Goal: Task Accomplishment & Management: Use online tool/utility

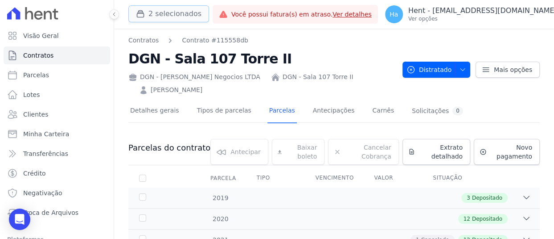
click at [171, 16] on button "2 selecionados" at bounding box center [168, 13] width 81 height 17
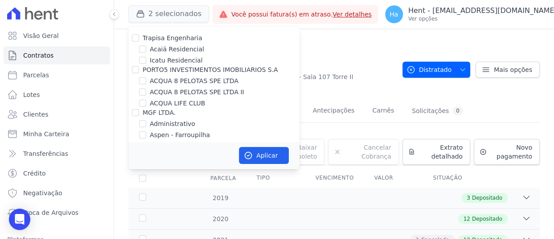
scroll to position [1518, 0]
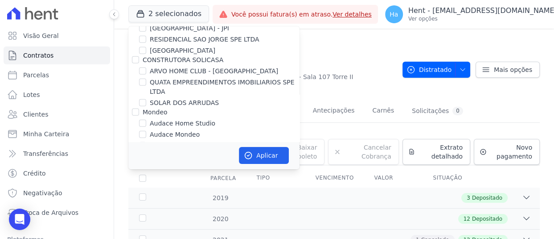
click at [141, 107] on div "Mondeo" at bounding box center [213, 111] width 171 height 9
click at [138, 108] on input "Mondeo" at bounding box center [135, 111] width 7 height 7
checkbox input "true"
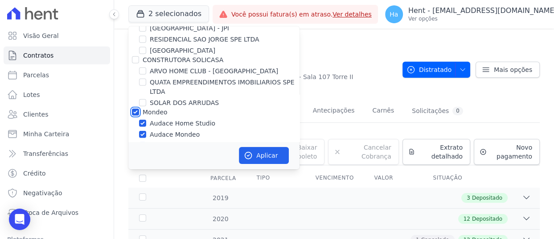
checkbox input "true"
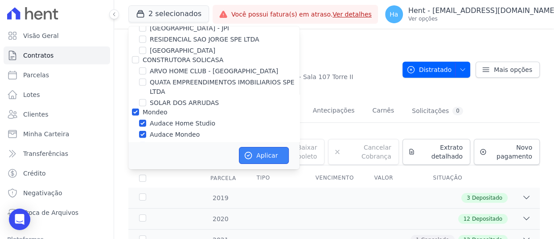
click at [268, 149] on button "Aplicar" at bounding box center [264, 155] width 50 height 17
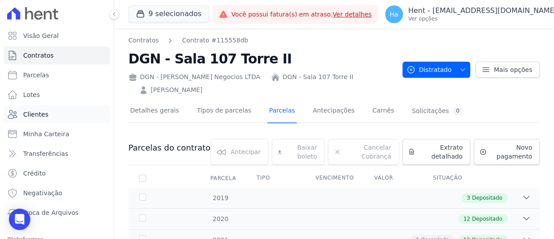
click at [40, 113] on span "Clientes" at bounding box center [35, 114] width 25 height 9
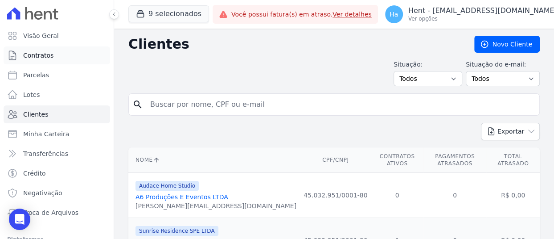
click at [32, 50] on link "Contratos" at bounding box center [57, 55] width 107 height 18
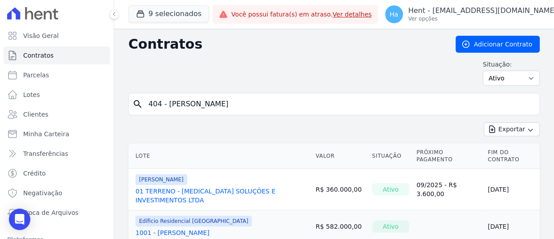
type input "404 - Douglas Alexandre"
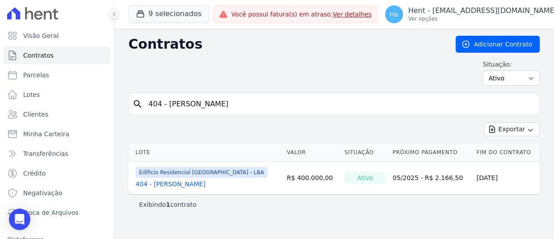
click at [194, 189] on td "Edíficio Residencial Grevílea Park - LBA 404 - Douglas Alexandre" at bounding box center [205, 177] width 155 height 32
click at [195, 184] on link "404 - Douglas Alexandre" at bounding box center [171, 183] width 70 height 9
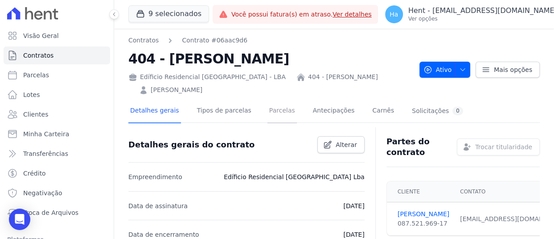
click at [268, 110] on link "Parcelas" at bounding box center [282, 111] width 29 height 24
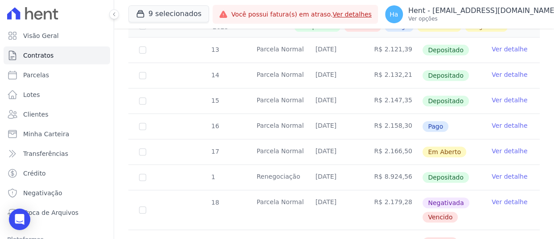
scroll to position [268, 0]
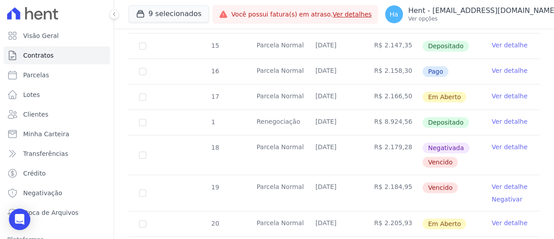
click at [505, 95] on link "Ver detalhe" at bounding box center [510, 95] width 36 height 9
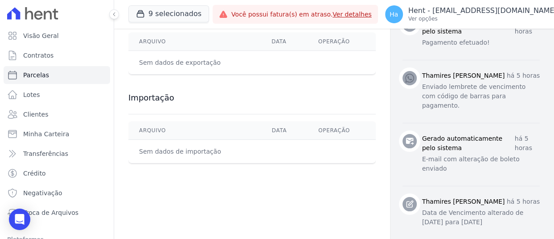
scroll to position [491, 0]
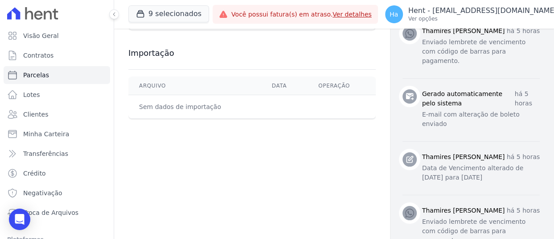
click at [510, 163] on p "Data de Vencimento alterado de 30/04/2025 para 29/08/2025" at bounding box center [481, 172] width 118 height 19
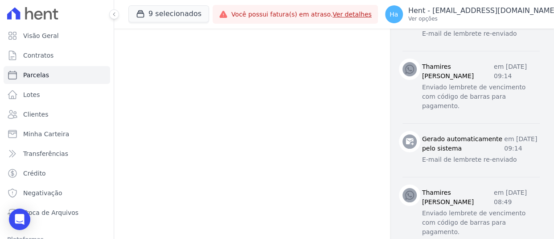
scroll to position [847, 0]
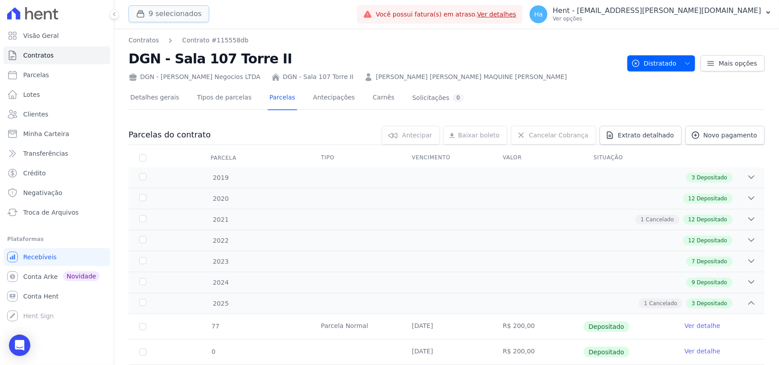
click at [173, 15] on button "9 selecionados" at bounding box center [168, 13] width 81 height 17
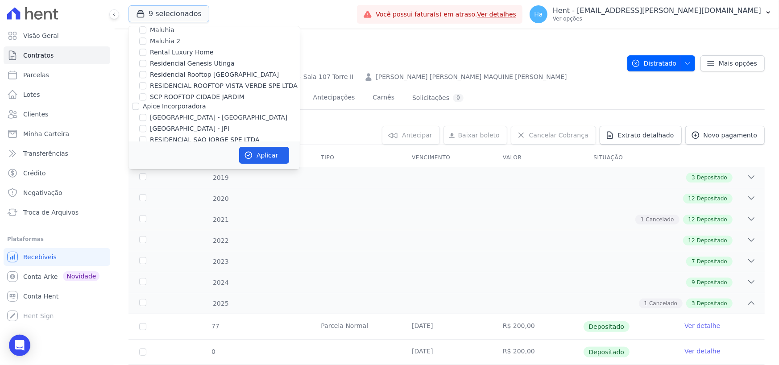
scroll to position [1507, 0]
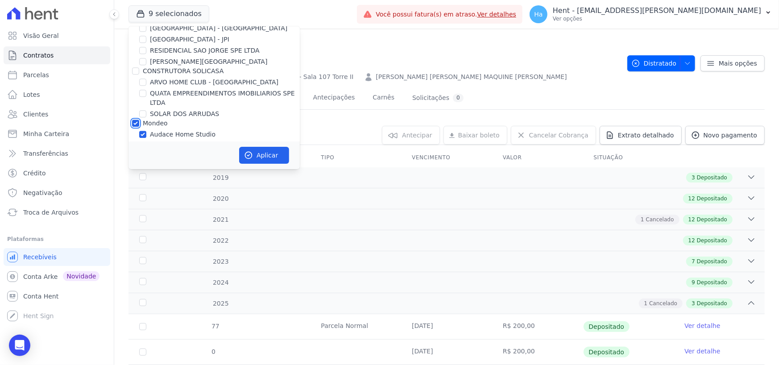
click at [132, 120] on input "Mondeo" at bounding box center [135, 123] width 7 height 7
checkbox input "false"
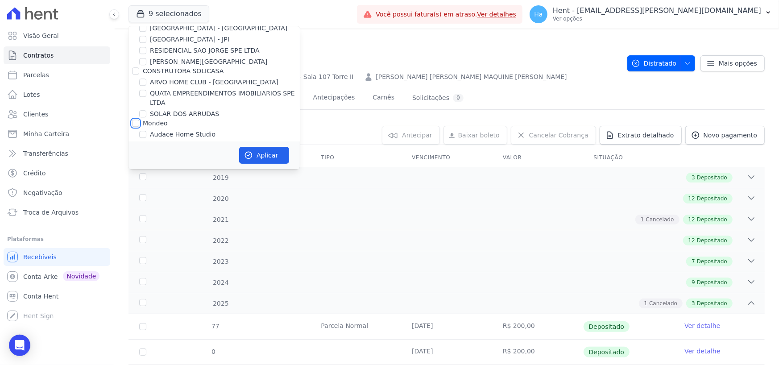
checkbox input "false"
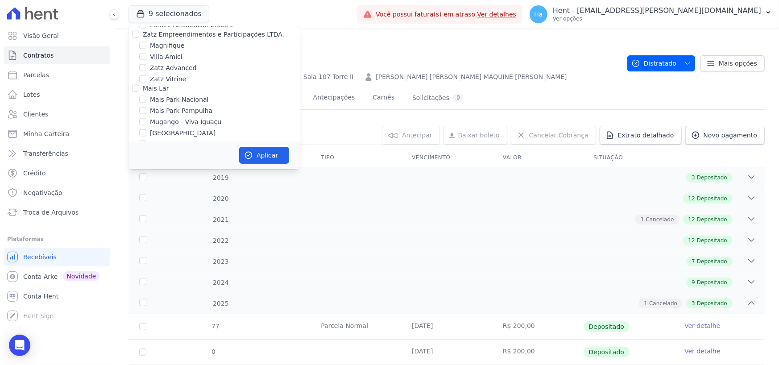
click at [135, 258] on input "MARKA DO [GEOGRAPHIC_DATA] EMPREENDIMENTOS E PARTICIPACOES LTDA" at bounding box center [135, 261] width 7 height 7
checkbox input "true"
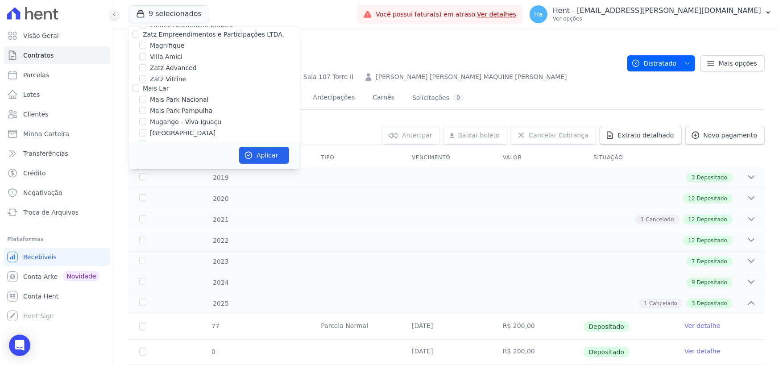
checkbox input "true"
click at [268, 154] on button "Aplicar" at bounding box center [264, 155] width 50 height 17
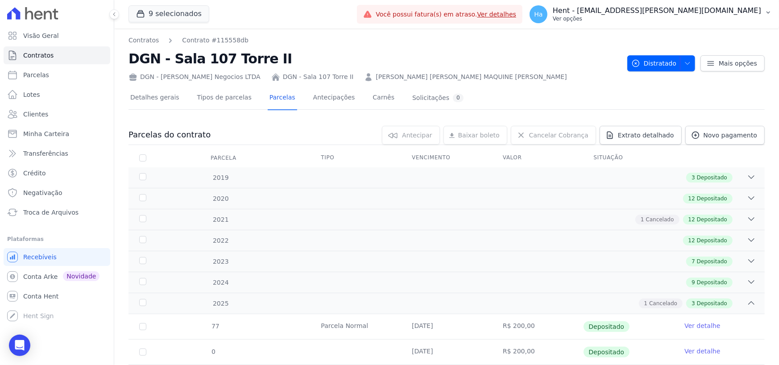
click at [687, 12] on p "Hent - [EMAIL_ADDRESS][DOMAIN_NAME]" at bounding box center [657, 10] width 208 height 9
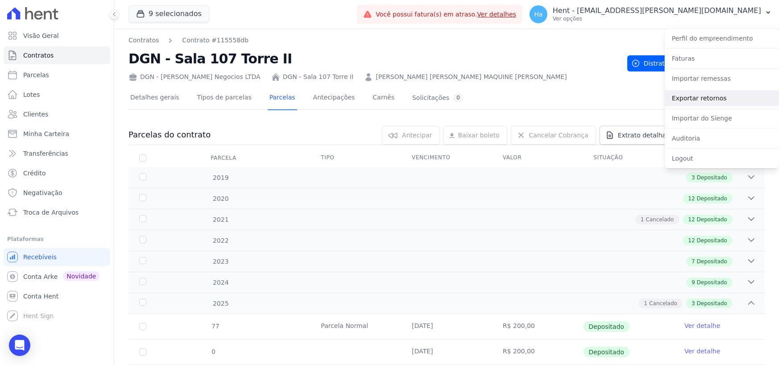
click at [707, 99] on link "Exportar retornos" at bounding box center [722, 98] width 114 height 16
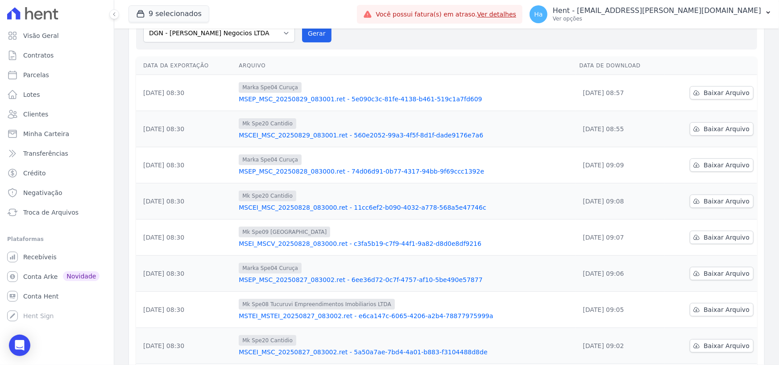
scroll to position [188, 0]
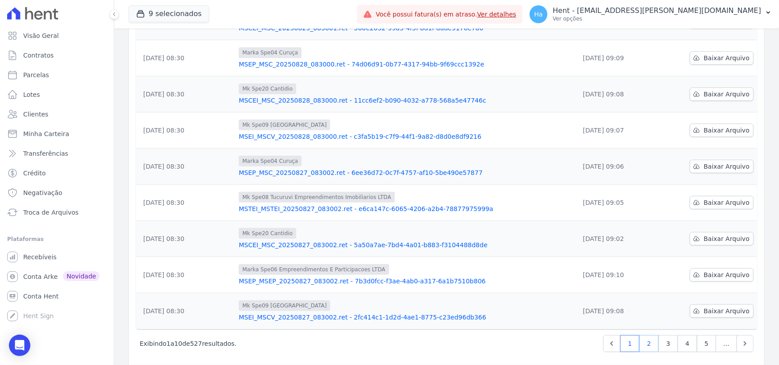
click at [650, 335] on link "2" at bounding box center [648, 343] width 19 height 17
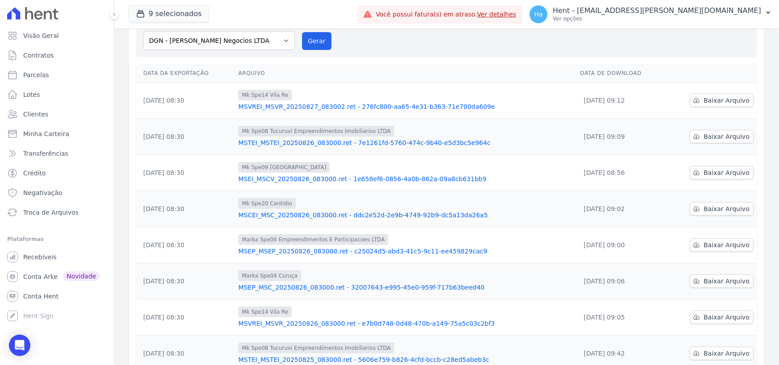
scroll to position [188, 0]
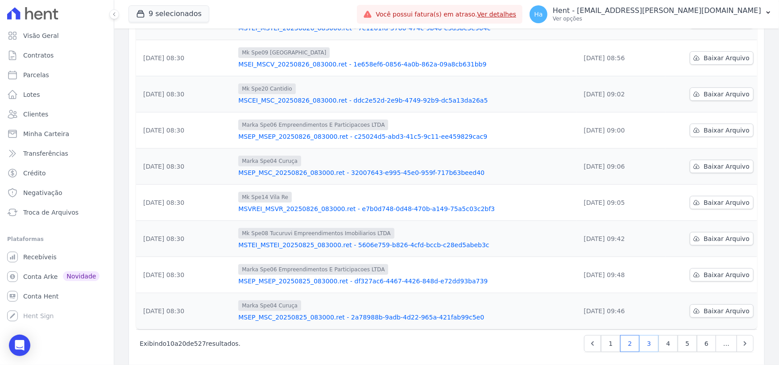
click at [651, 335] on link "3" at bounding box center [648, 343] width 19 height 17
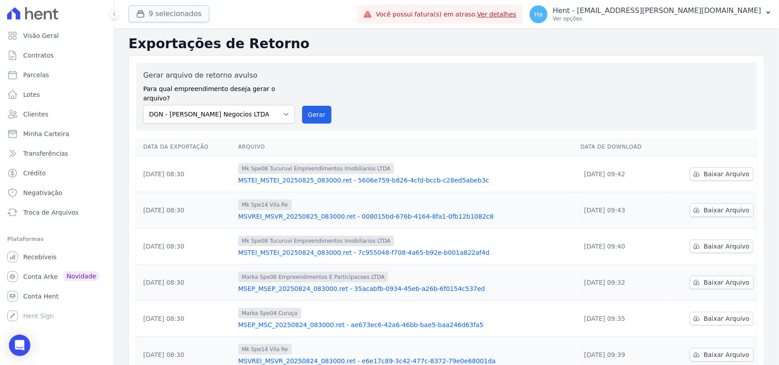
click at [174, 12] on button "9 selecionados" at bounding box center [168, 13] width 81 height 17
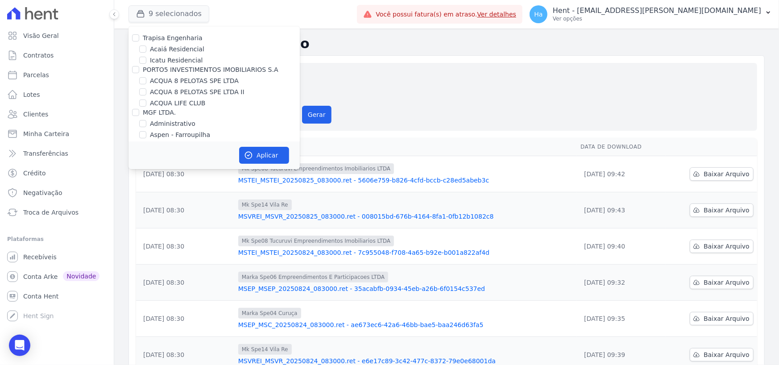
scroll to position [5080, 0]
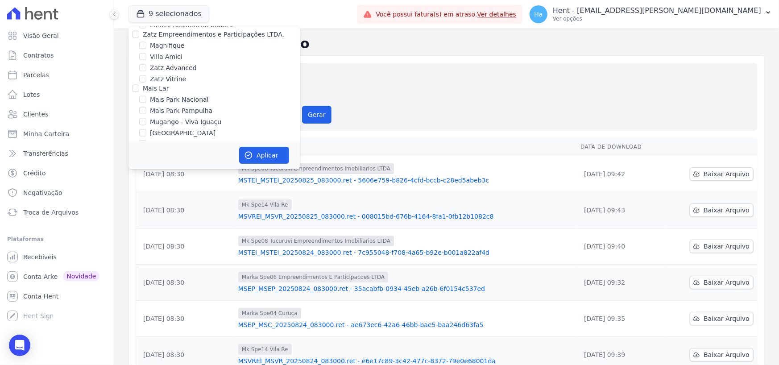
click at [139, 258] on input "MARKA DO [GEOGRAPHIC_DATA] EMPREENDIMENTOS E PARTICIPACOES LTDA" at bounding box center [135, 261] width 7 height 7
checkbox input "false"
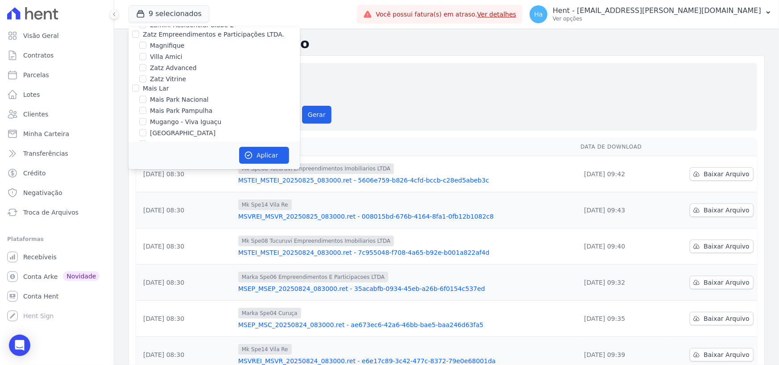
checkbox input "false"
click at [141, 278] on input "MARKA SPE04 CURUÇA" at bounding box center [142, 281] width 7 height 7
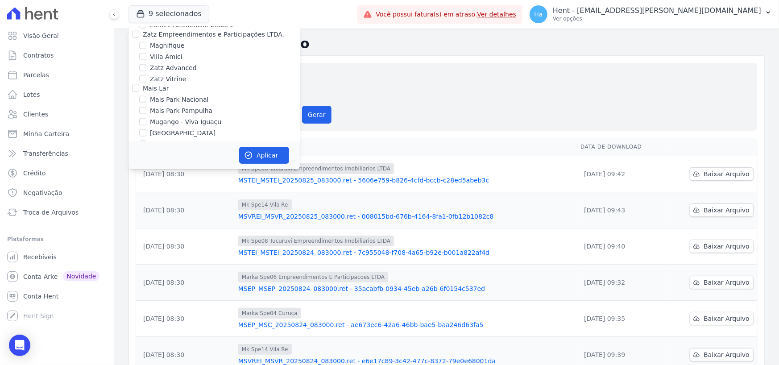
checkbox input "true"
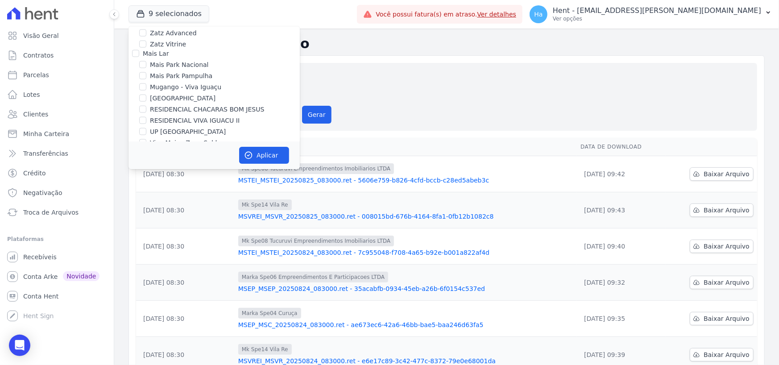
scroll to position [5125, 0]
click at [264, 151] on button "Aplicar" at bounding box center [264, 155] width 50 height 17
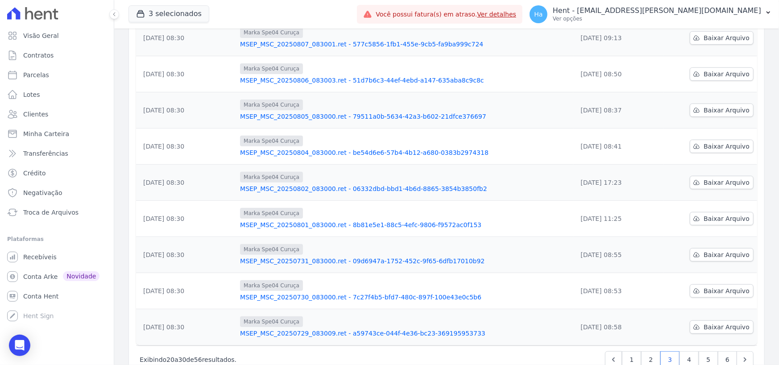
scroll to position [188, 0]
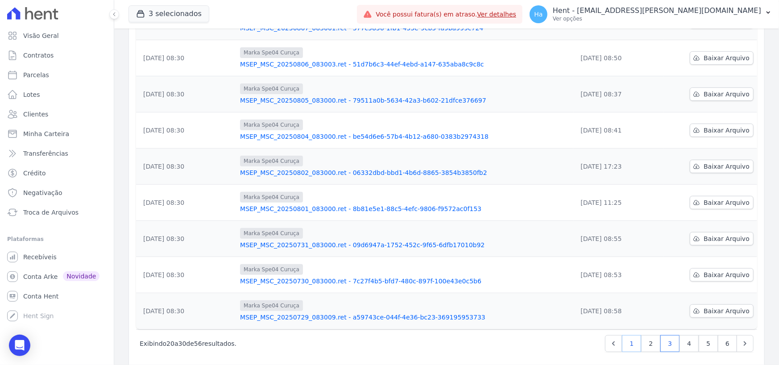
click at [626, 335] on link "1" at bounding box center [631, 343] width 19 height 17
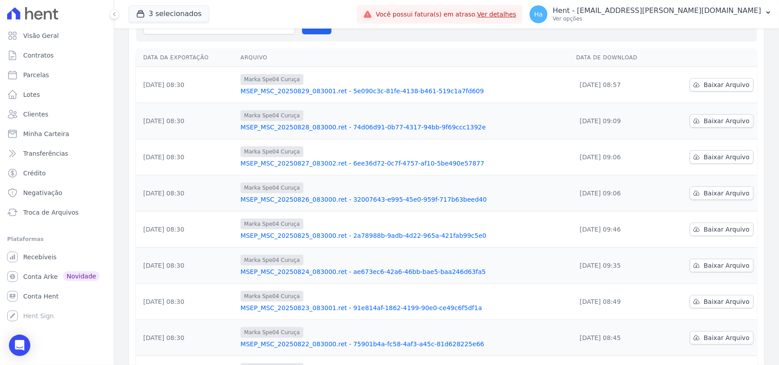
scroll to position [188, 0]
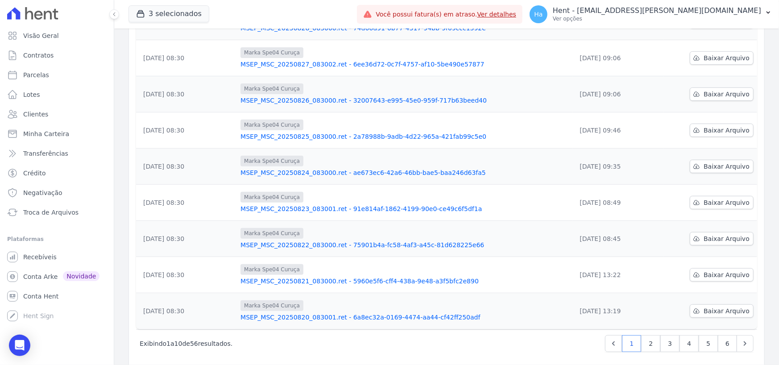
drag, startPoint x: 320, startPoint y: 269, endPoint x: 308, endPoint y: 269, distance: 12.0
click at [308, 277] on link "MSEP_MSC_20250821_083000.ret - 5960e5f6-cff4-438a-9e48-a3f5bfc2e890" at bounding box center [404, 281] width 328 height 9
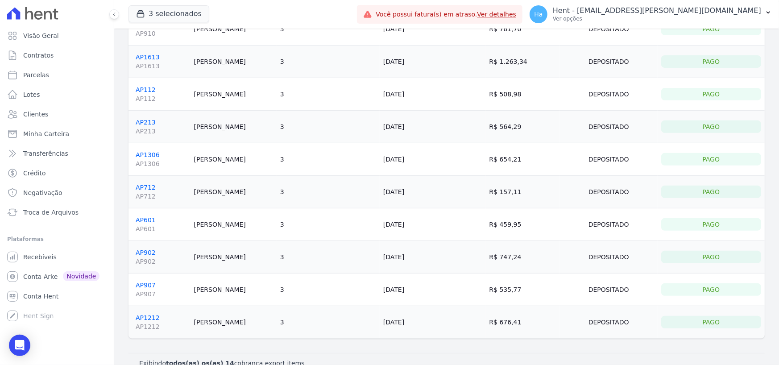
scroll to position [218, 0]
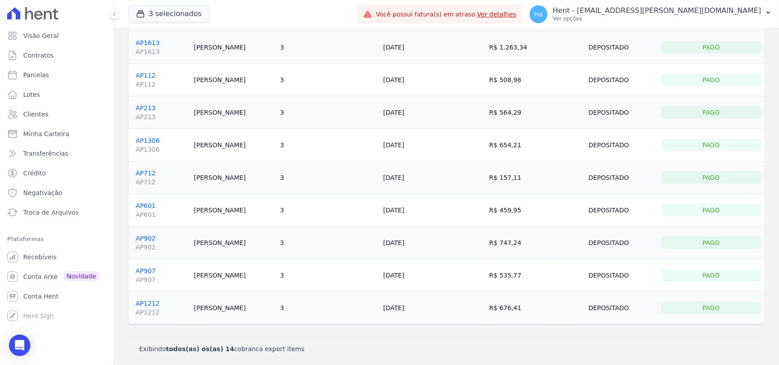
drag, startPoint x: 530, startPoint y: 312, endPoint x: 489, endPoint y: 312, distance: 41.0
click at [489, 312] on td "R$ 676,41" at bounding box center [523, 308] width 74 height 33
click at [239, 306] on td "Tatiane Santos" at bounding box center [233, 308] width 86 height 33
click at [278, 238] on td "3" at bounding box center [328, 243] width 103 height 33
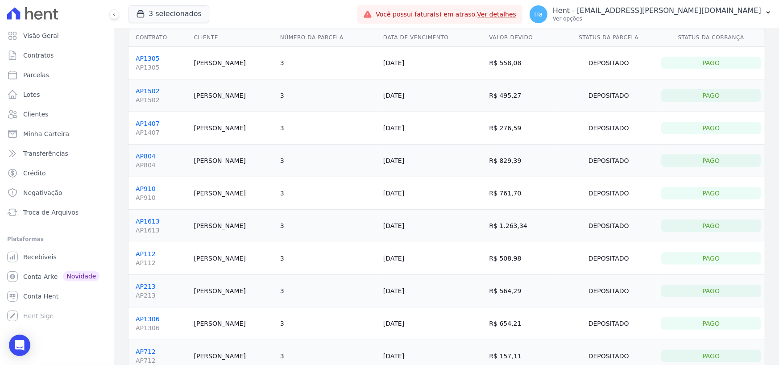
scroll to position [0, 0]
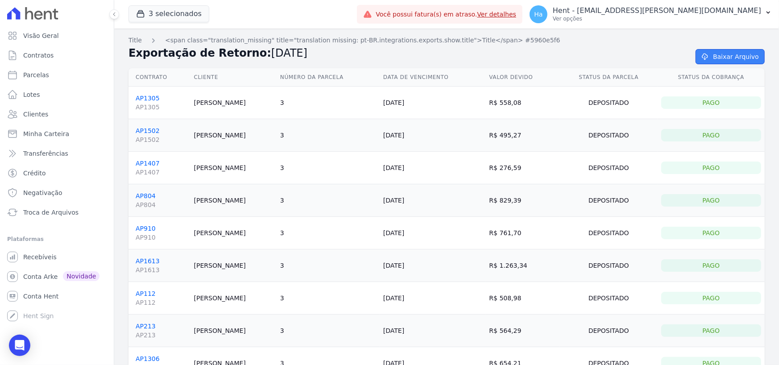
click at [741, 54] on link "Baixar Arquivo" at bounding box center [729, 56] width 69 height 15
click at [734, 20] on p "Ver opções" at bounding box center [657, 18] width 208 height 7
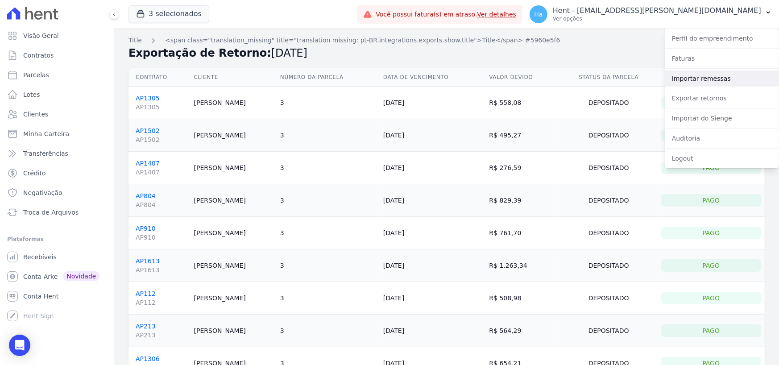
click at [688, 80] on link "Importar remessas" at bounding box center [722, 78] width 114 height 16
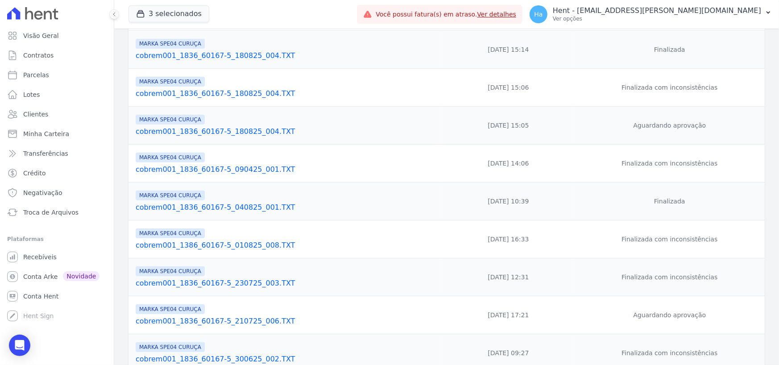
scroll to position [219, 0]
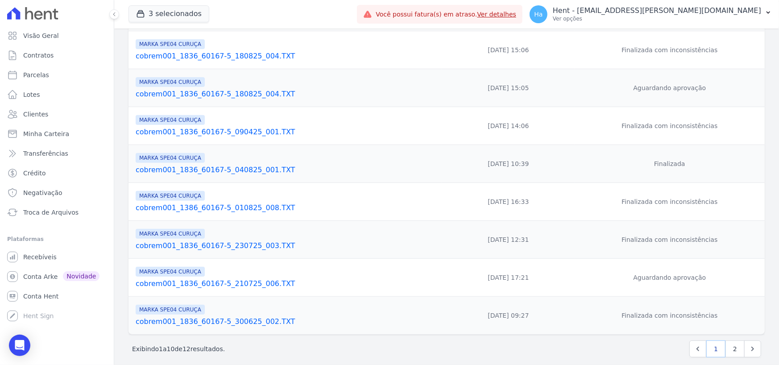
click at [709, 340] on link "1" at bounding box center [715, 348] width 19 height 17
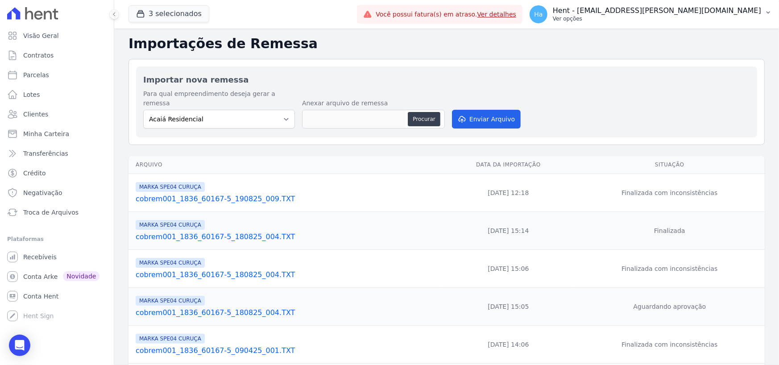
click at [703, 16] on p "Ver opções" at bounding box center [657, 18] width 208 height 7
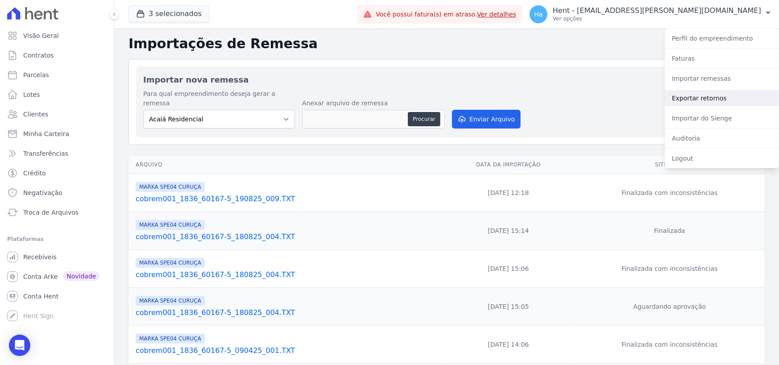
click at [700, 93] on link "Exportar retornos" at bounding box center [722, 98] width 114 height 16
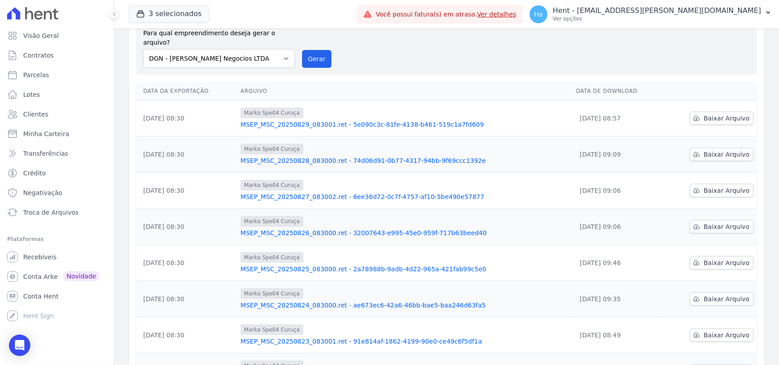
scroll to position [188, 0]
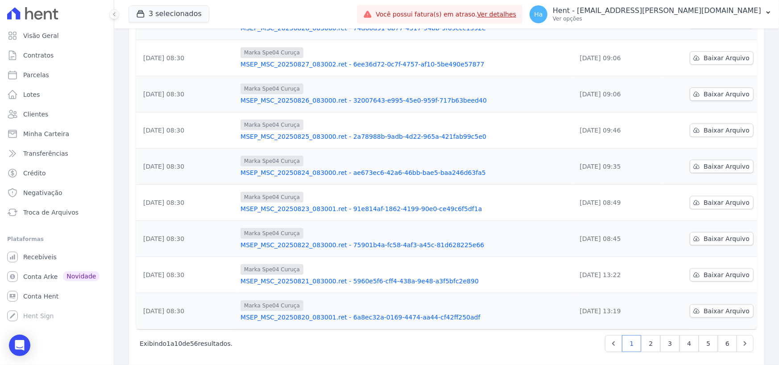
click at [321, 313] on link "MSEP_MSC_20250820_083001.ret - 6a8ec32a-0169-4474-aa44-cf42ff250adf" at bounding box center [404, 317] width 328 height 9
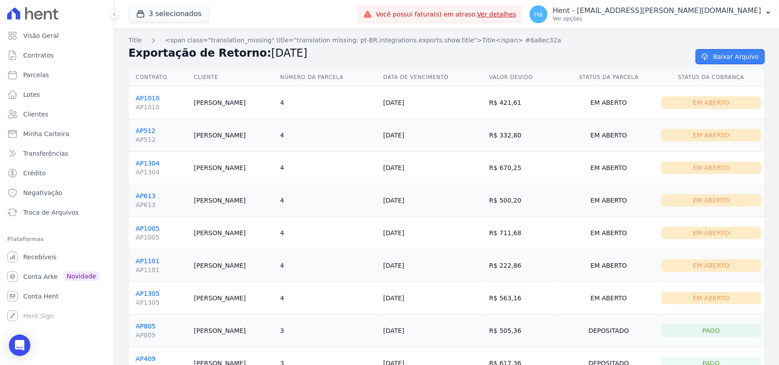
click at [727, 58] on link "Baixar Arquivo" at bounding box center [729, 56] width 69 height 15
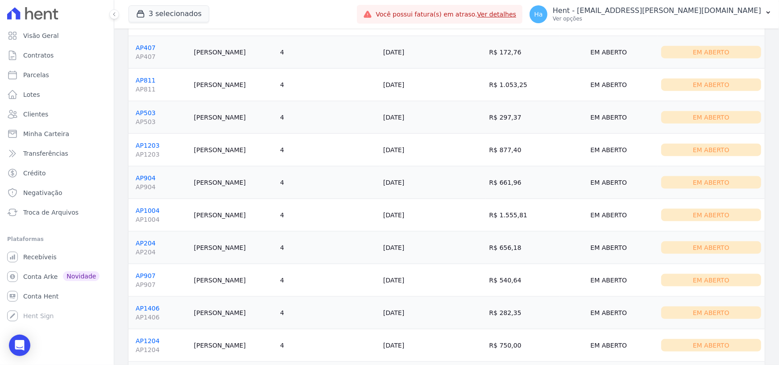
scroll to position [758, 0]
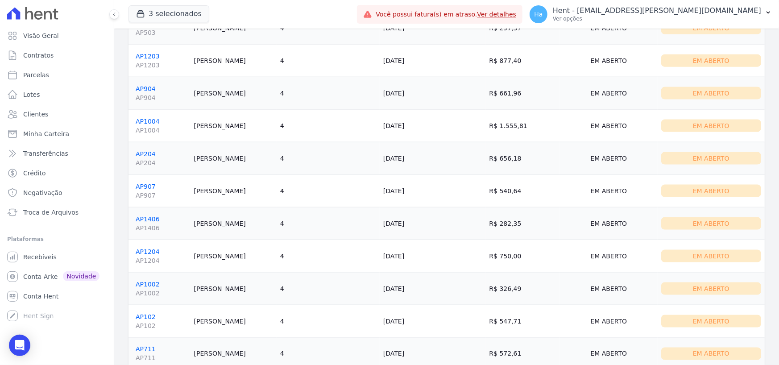
drag, startPoint x: 200, startPoint y: 190, endPoint x: 233, endPoint y: 190, distance: 32.6
click at [228, 188] on td "Quezia Rocha" at bounding box center [233, 191] width 86 height 33
click at [253, 213] on td "Rafael Santos" at bounding box center [233, 223] width 86 height 33
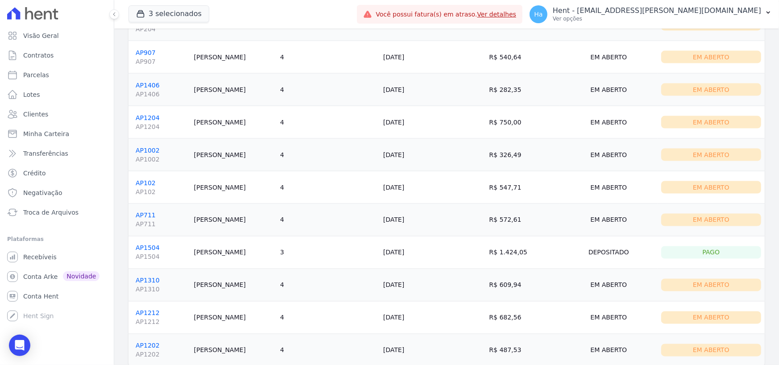
scroll to position [945, 0]
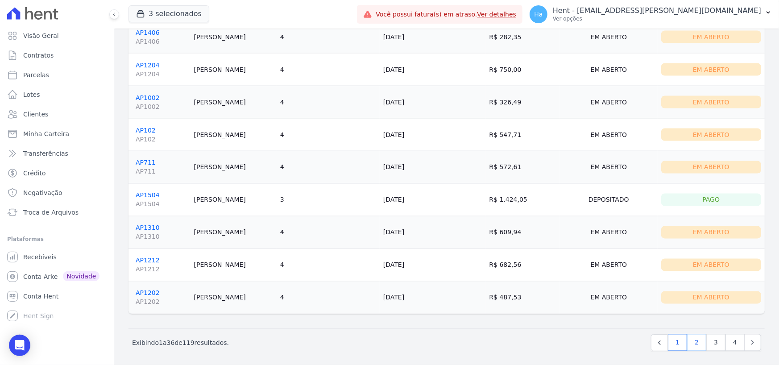
click at [695, 343] on link "2" at bounding box center [696, 342] width 19 height 17
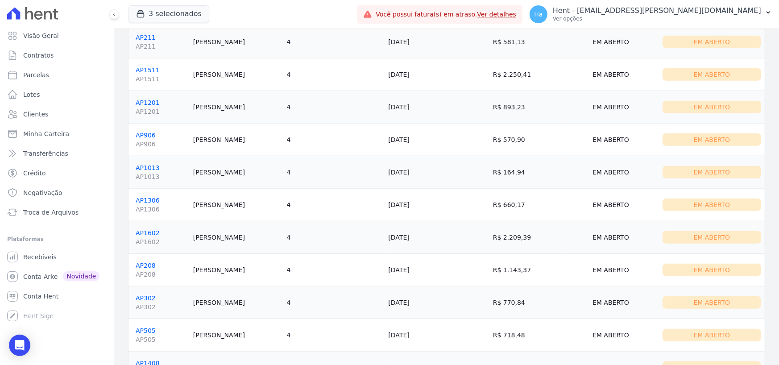
scroll to position [624, 0]
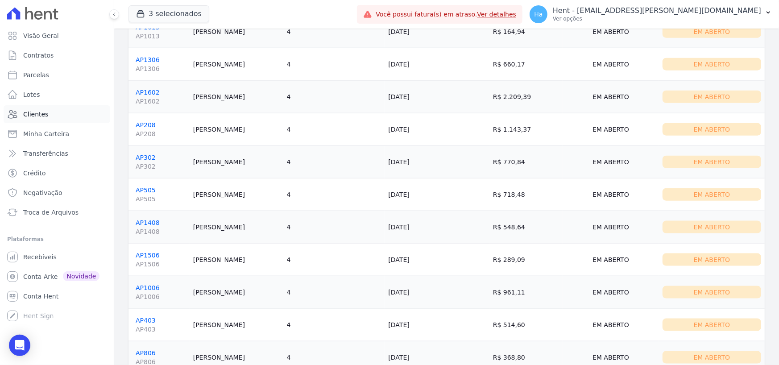
click at [41, 114] on span "Clientes" at bounding box center [35, 114] width 25 height 9
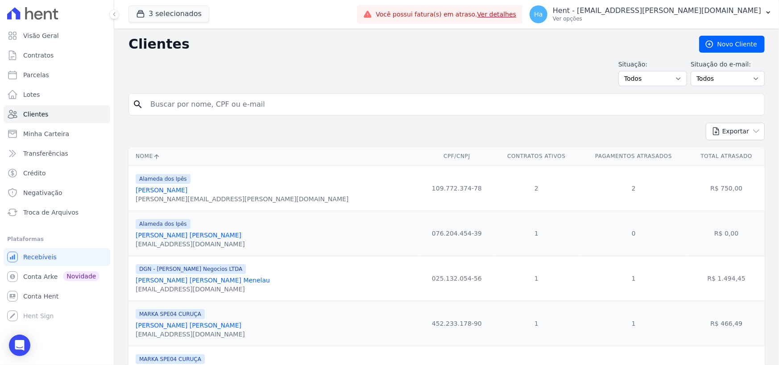
click at [256, 111] on input "search" at bounding box center [452, 104] width 615 height 18
type input "Noelia"
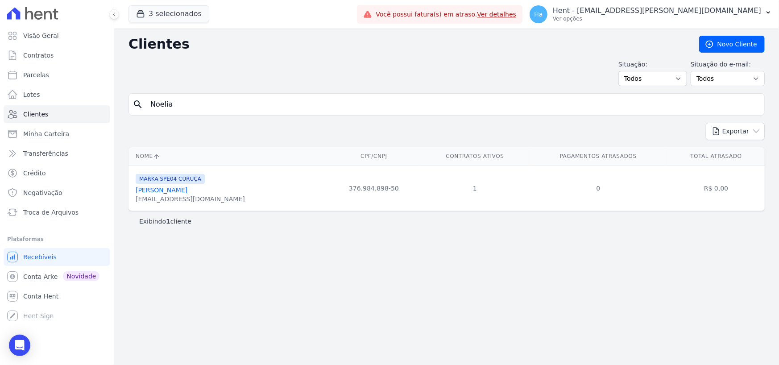
click at [177, 190] on link "Noelia Pires Da Silva" at bounding box center [162, 189] width 52 height 7
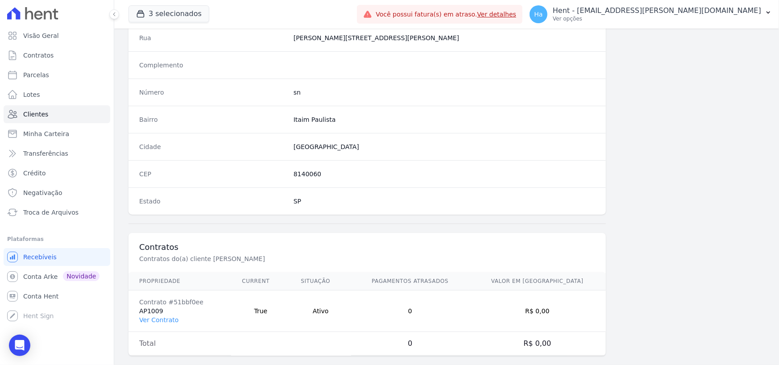
scroll to position [468, 0]
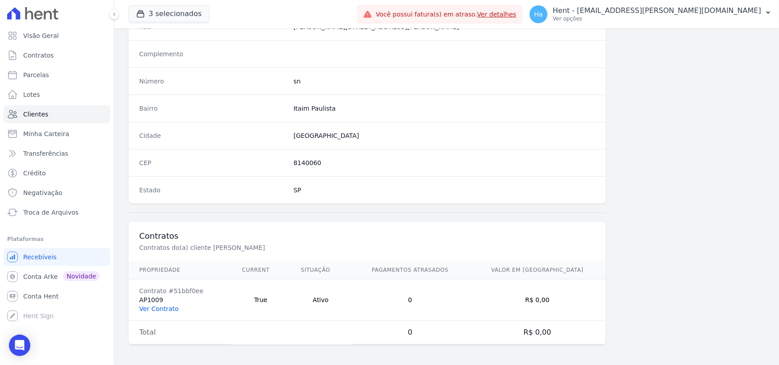
click at [160, 305] on link "Ver Contrato" at bounding box center [158, 308] width 39 height 7
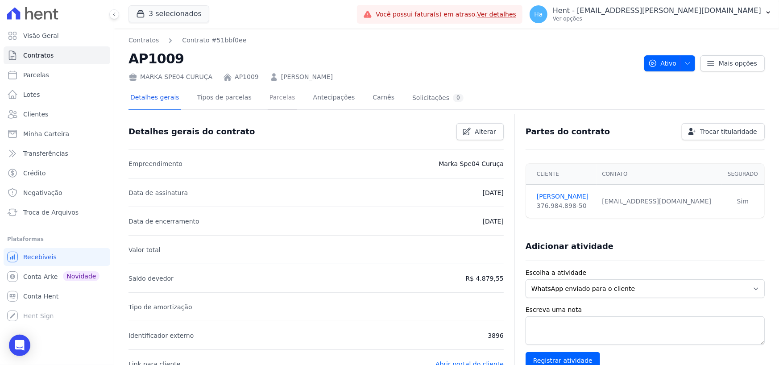
click at [268, 95] on link "Parcelas" at bounding box center [282, 99] width 29 height 24
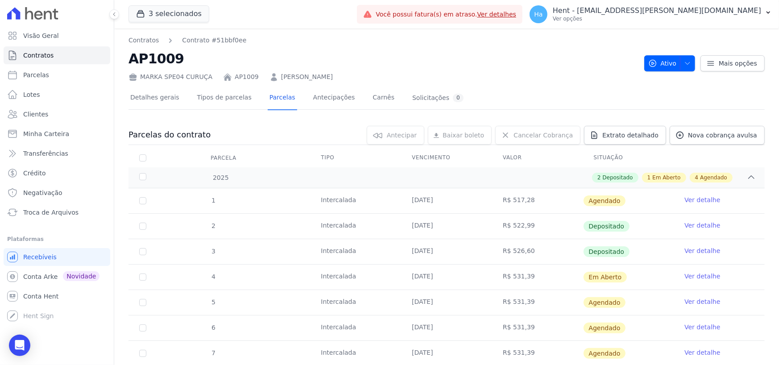
scroll to position [47, 0]
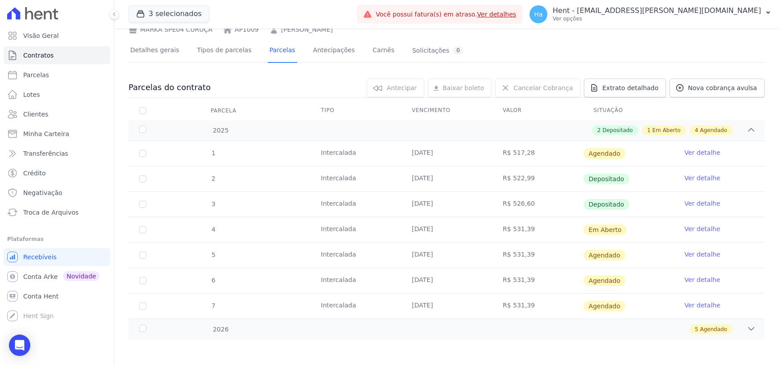
click at [703, 202] on link "Ver detalhe" at bounding box center [702, 203] width 36 height 9
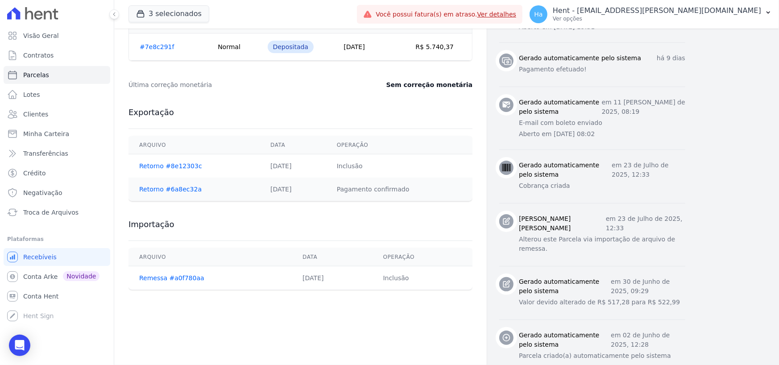
scroll to position [401, 0]
click at [178, 186] on link "Retorno #6a8ec32a" at bounding box center [170, 188] width 62 height 7
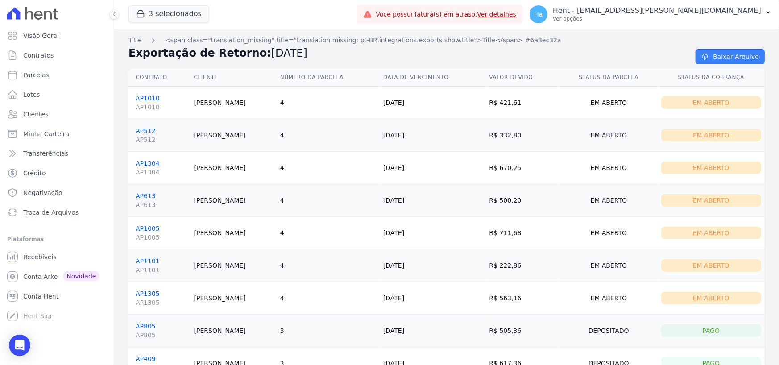
click at [737, 55] on link "Baixar Arquivo" at bounding box center [729, 56] width 69 height 15
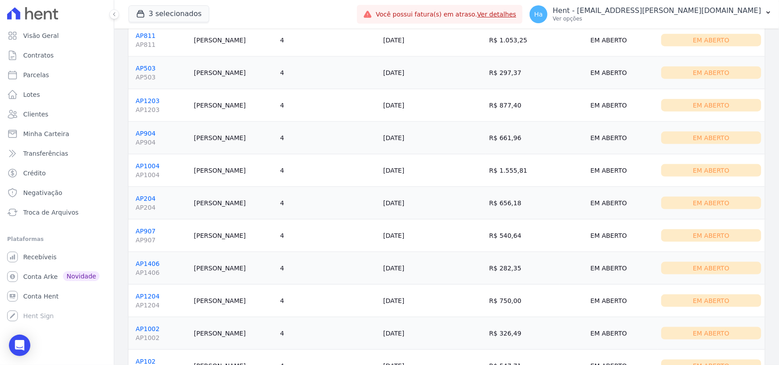
scroll to position [937, 0]
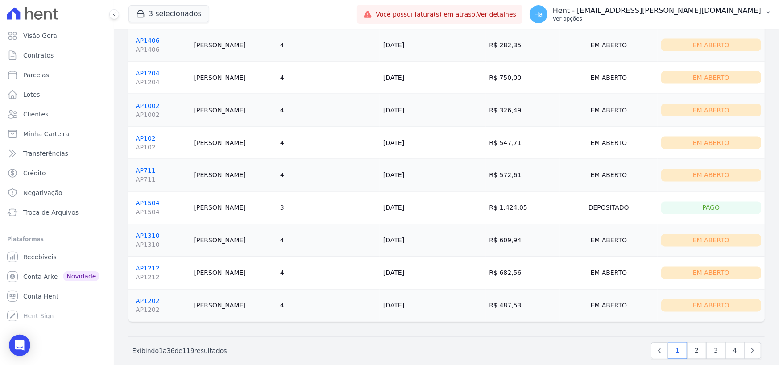
click at [721, 17] on p "Ver opções" at bounding box center [657, 18] width 208 height 7
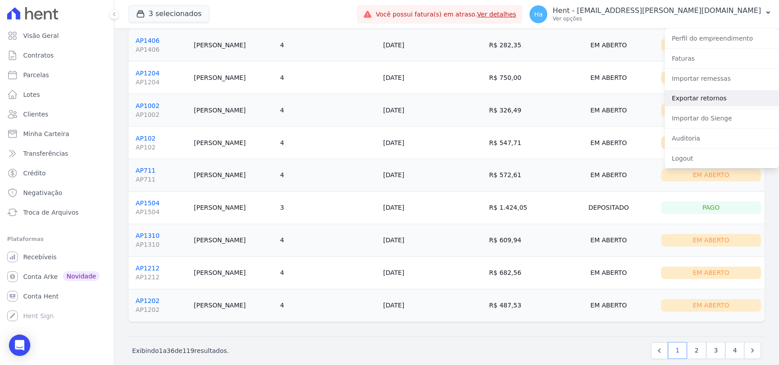
click at [689, 98] on link "Exportar retornos" at bounding box center [722, 98] width 114 height 16
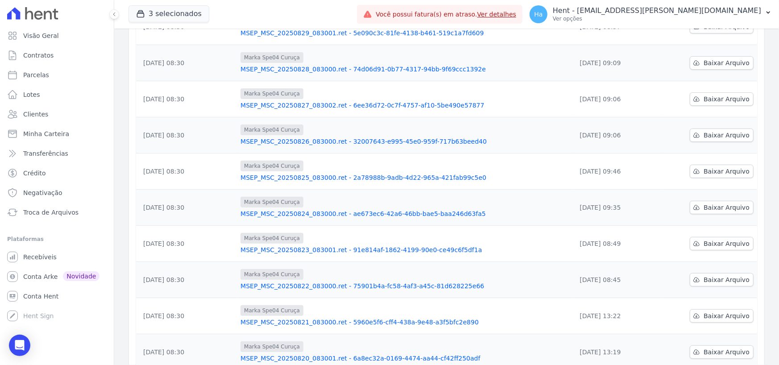
scroll to position [178, 0]
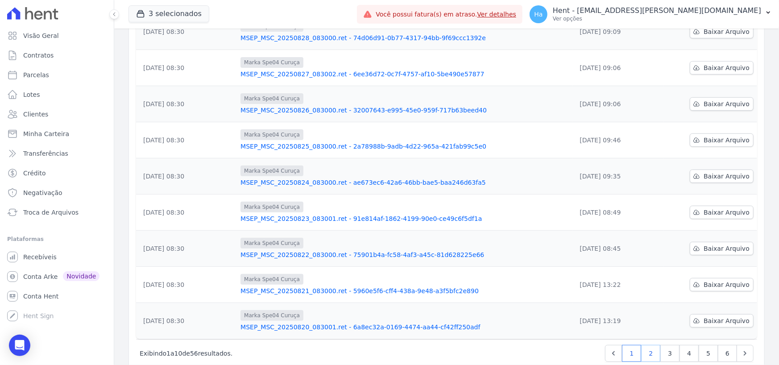
click at [651, 346] on link "2" at bounding box center [650, 353] width 19 height 17
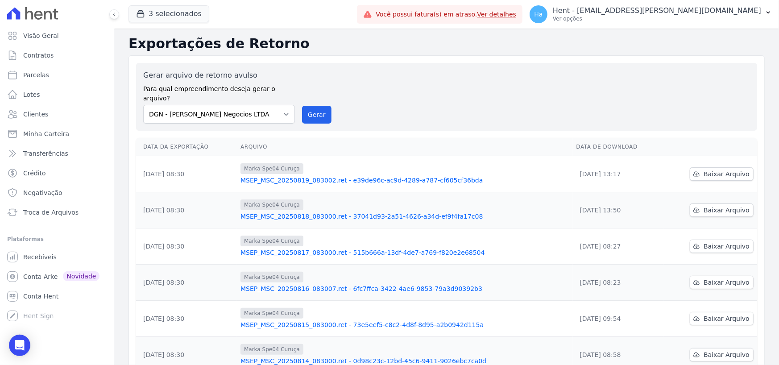
click at [310, 176] on link "MSEP_MSC_20250819_083002.ret - e39de96c-ac9d-4289-a787-cf605cf36bda" at bounding box center [404, 180] width 329 height 9
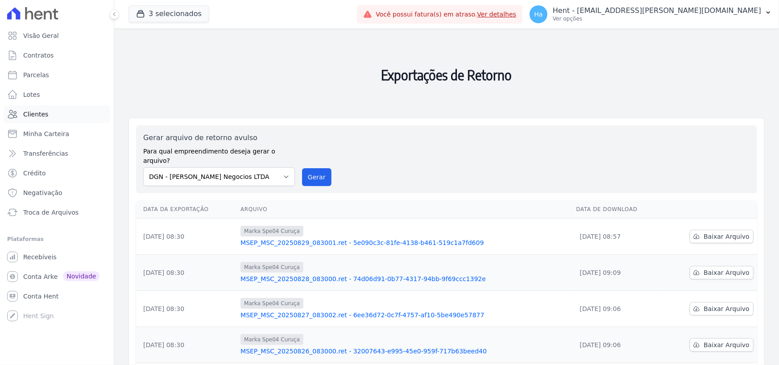
click at [45, 118] on span "Clientes" at bounding box center [35, 114] width 25 height 9
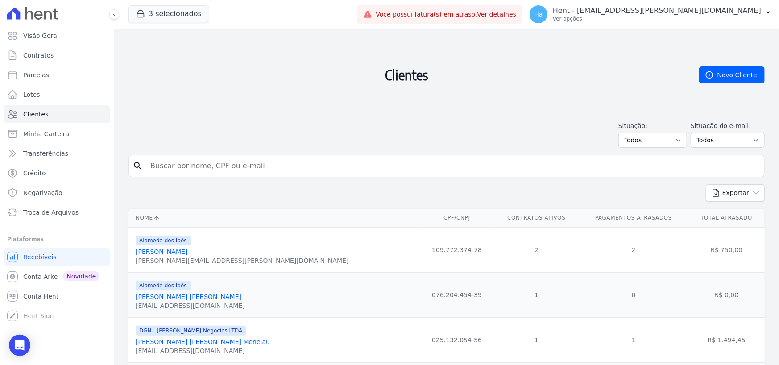
drag, startPoint x: 218, startPoint y: 167, endPoint x: 116, endPoint y: 164, distance: 102.6
type input "Stefanie"
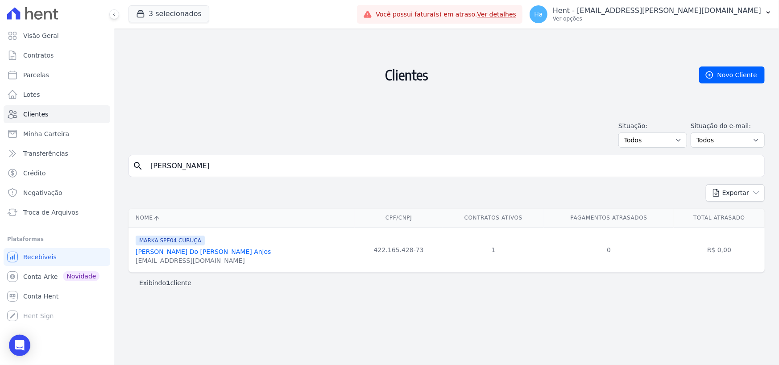
click at [235, 252] on link "Stefanie Mendes Do Nascimento Anjos" at bounding box center [203, 251] width 135 height 7
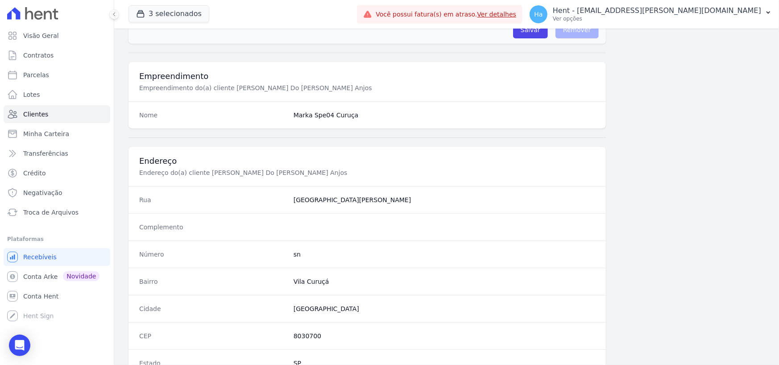
scroll to position [530, 0]
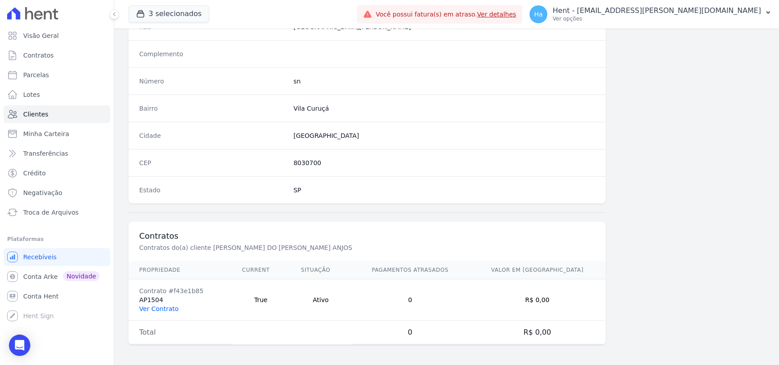
click at [157, 310] on link "Ver Contrato" at bounding box center [158, 308] width 39 height 7
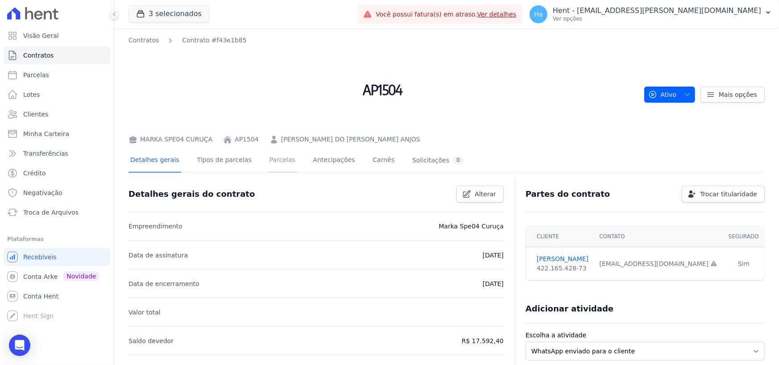
click at [268, 162] on link "Parcelas" at bounding box center [282, 161] width 29 height 24
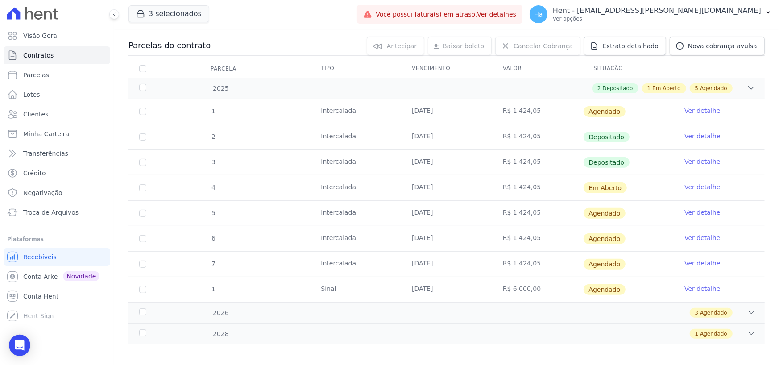
scroll to position [156, 0]
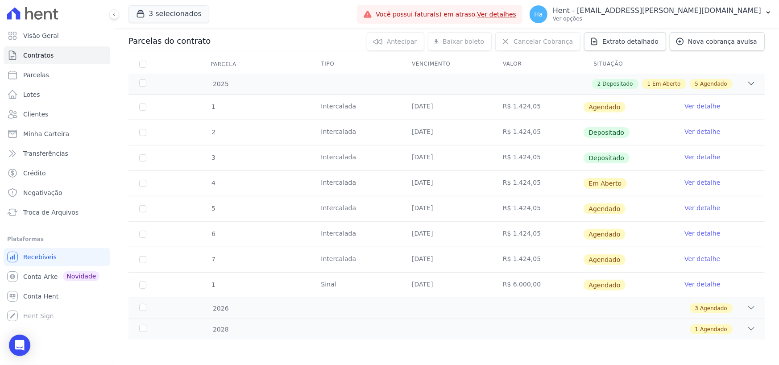
click at [696, 156] on link "Ver detalhe" at bounding box center [702, 157] width 36 height 9
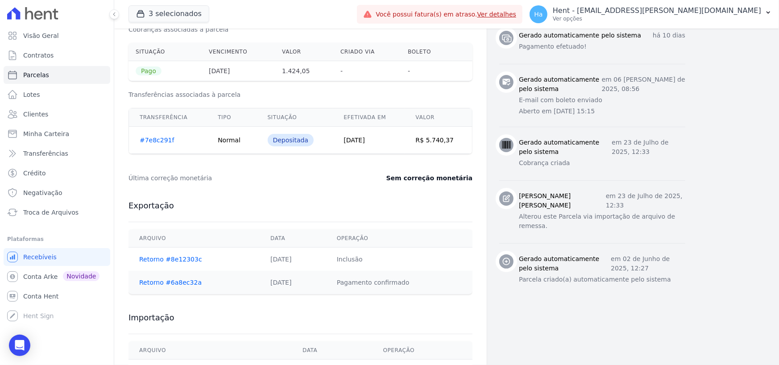
scroll to position [412, 0]
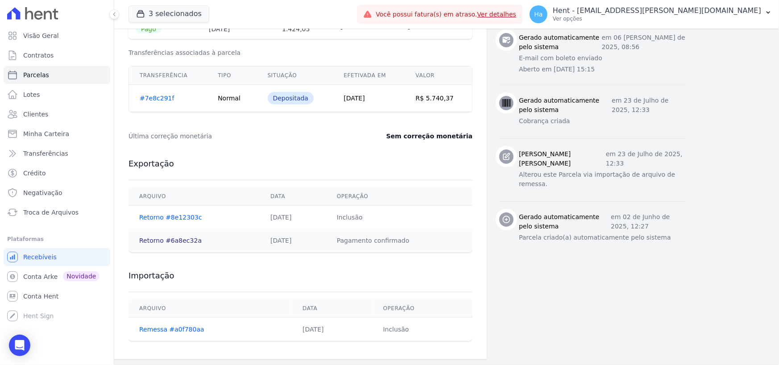
click at [180, 240] on link "Retorno #6a8ec32a" at bounding box center [170, 240] width 62 height 7
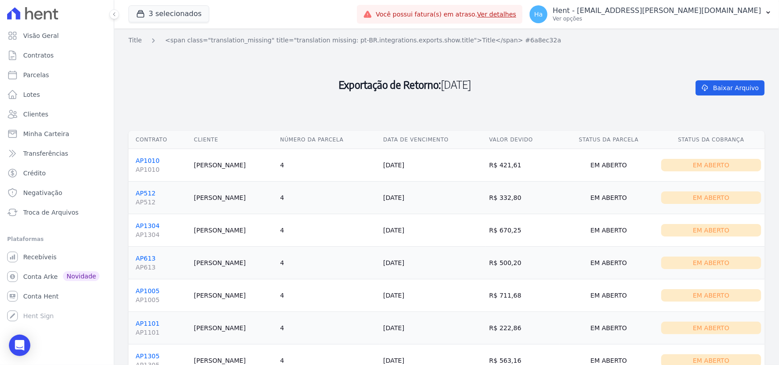
click at [228, 245] on td "Aline Almeida" at bounding box center [233, 230] width 86 height 33
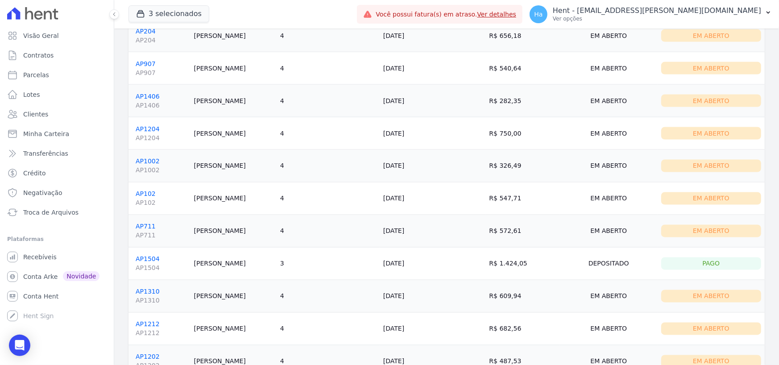
click at [524, 177] on td "R$ 326,49" at bounding box center [523, 166] width 74 height 33
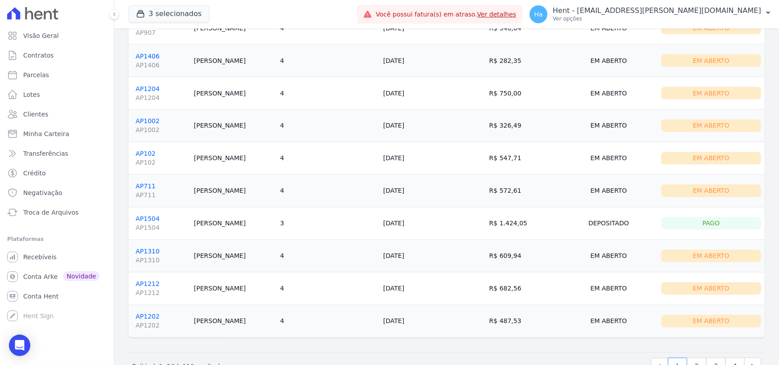
scroll to position [1007, 0]
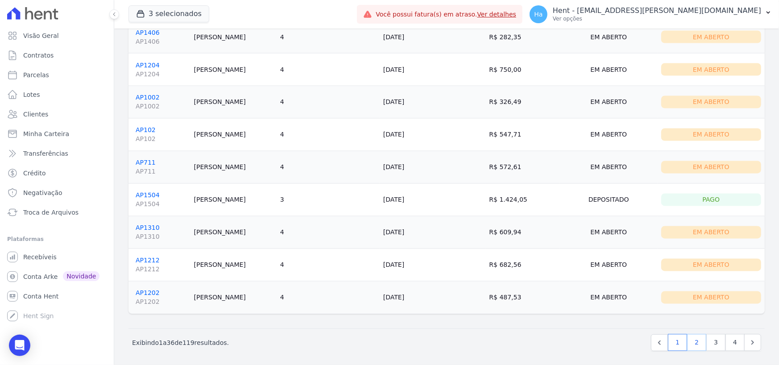
click at [687, 337] on link "2" at bounding box center [696, 342] width 19 height 17
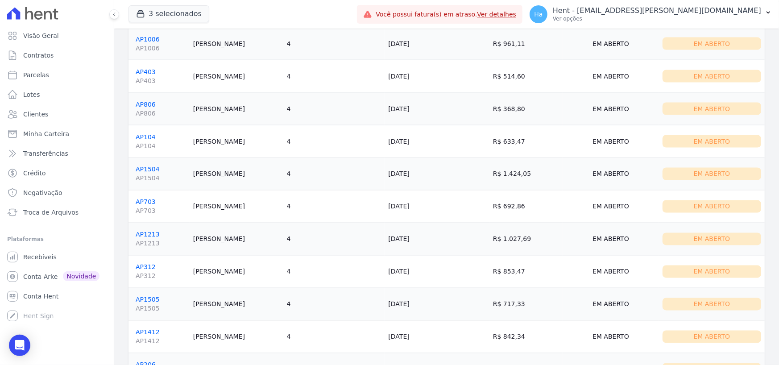
scroll to position [1007, 0]
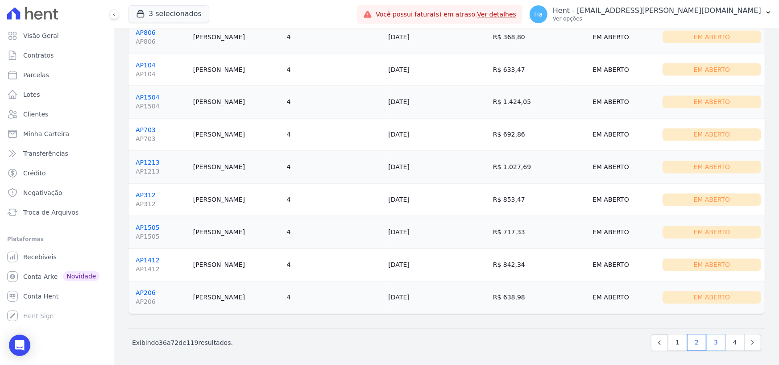
click at [711, 343] on link "3" at bounding box center [715, 342] width 19 height 17
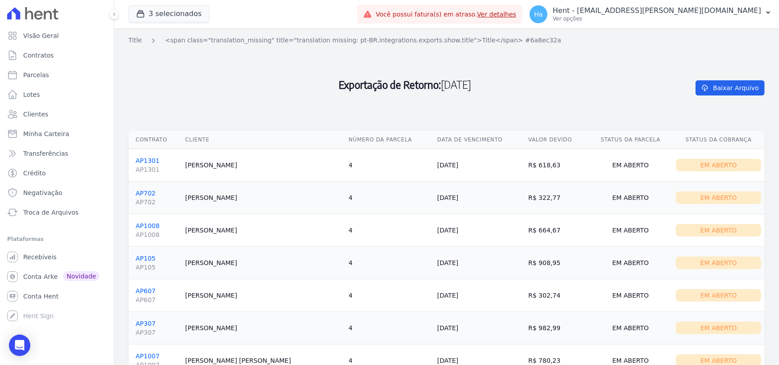
click at [515, 87] on h2 "Exportação de Retorno: 20/08/2025" at bounding box center [404, 84] width 553 height 78
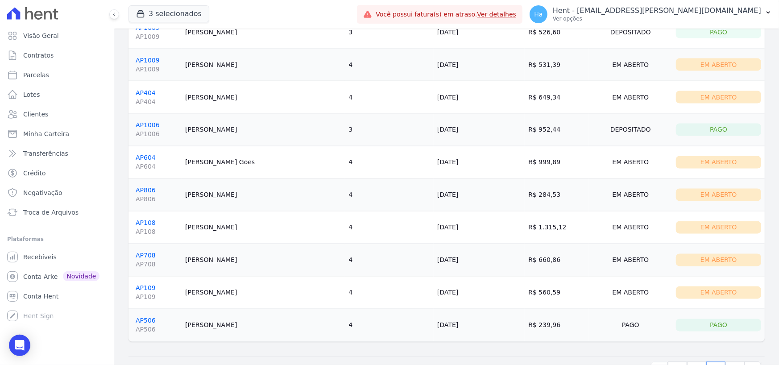
scroll to position [1007, 0]
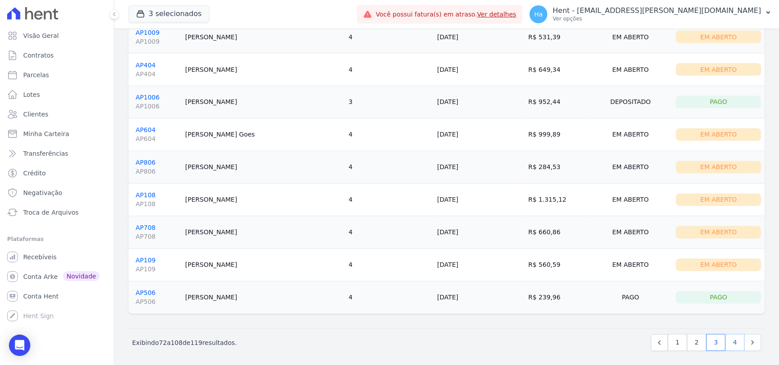
click at [730, 337] on link "4" at bounding box center [734, 342] width 19 height 17
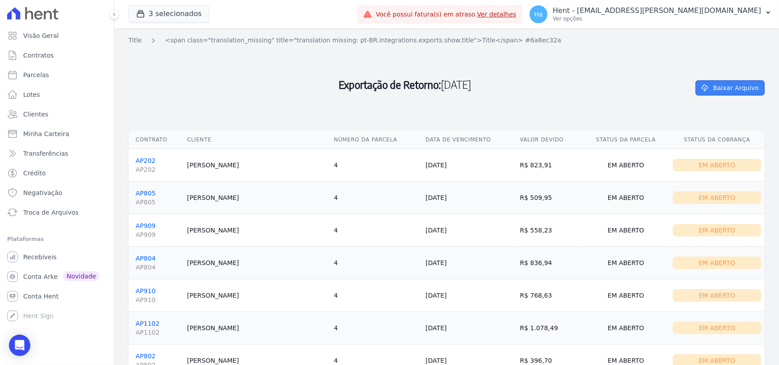
click at [738, 89] on link "Baixar Arquivo" at bounding box center [729, 87] width 69 height 15
click at [256, 95] on h2 "Exportação de Retorno: 20/08/2025" at bounding box center [404, 84] width 553 height 78
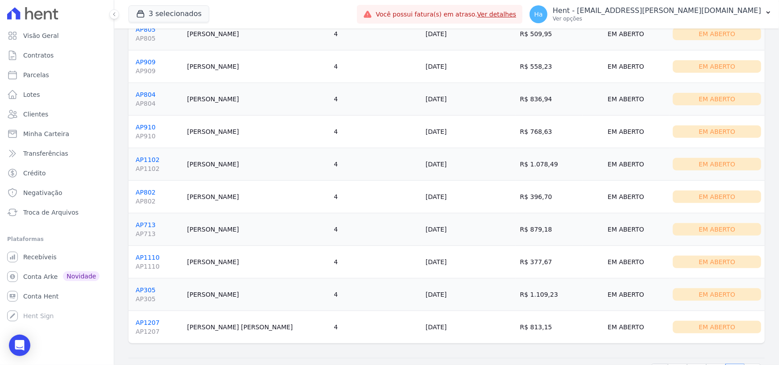
scroll to position [194, 0]
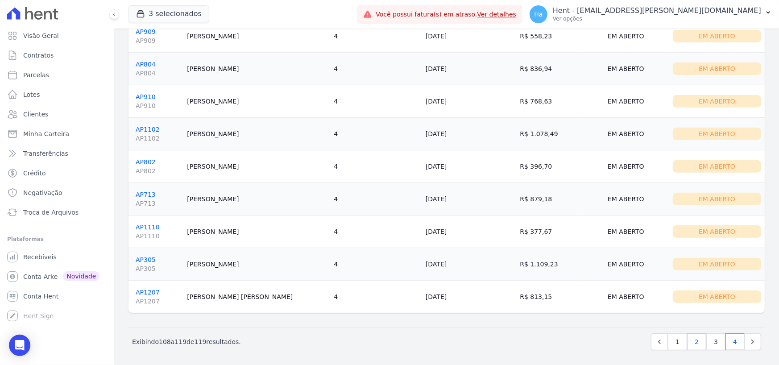
click at [687, 338] on link "2" at bounding box center [696, 341] width 19 height 17
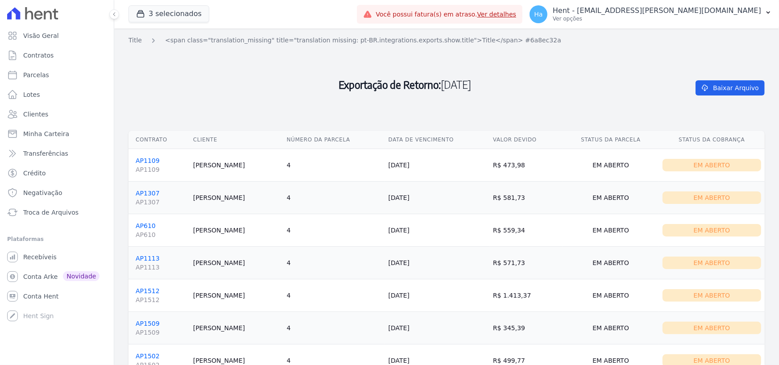
click at [680, 339] on td "Em Aberto" at bounding box center [712, 328] width 106 height 33
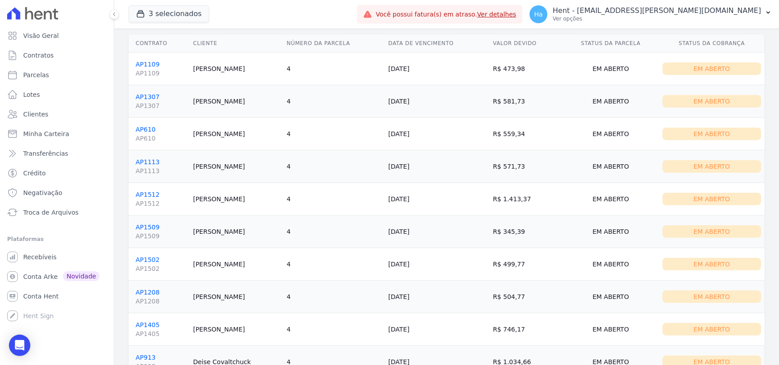
scroll to position [223, 0]
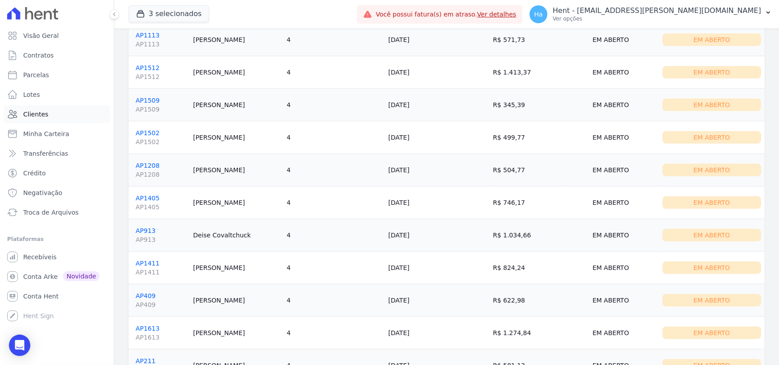
click at [32, 114] on span "Clientes" at bounding box center [35, 114] width 25 height 9
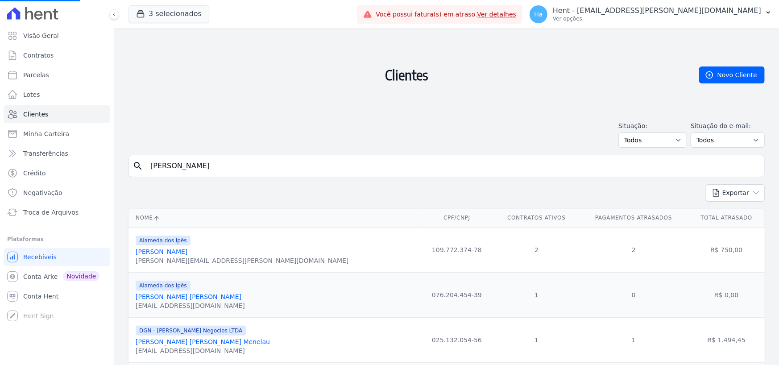
click at [219, 161] on input "Stefanie" at bounding box center [452, 166] width 615 height 18
click at [220, 158] on input "search" at bounding box center [452, 166] width 615 height 18
type input "Eliane"
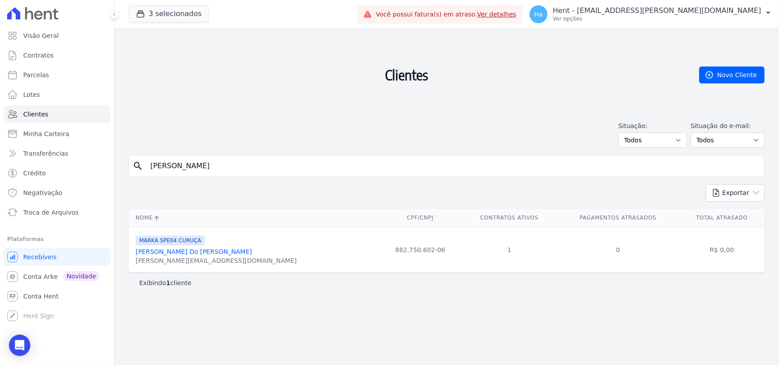
click at [160, 249] on link "Eliane Pires Do Nascimento" at bounding box center [194, 251] width 116 height 7
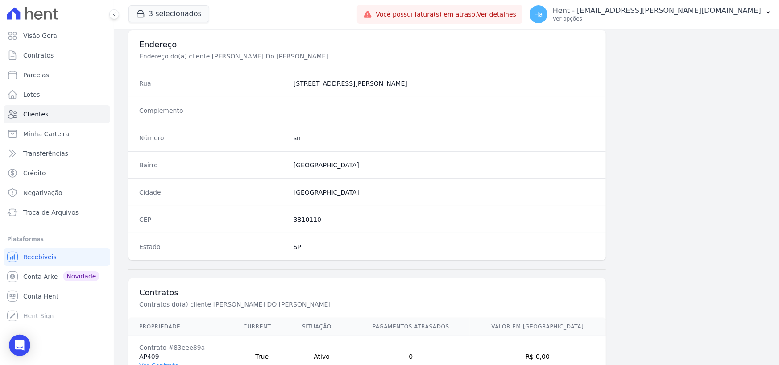
scroll to position [530, 0]
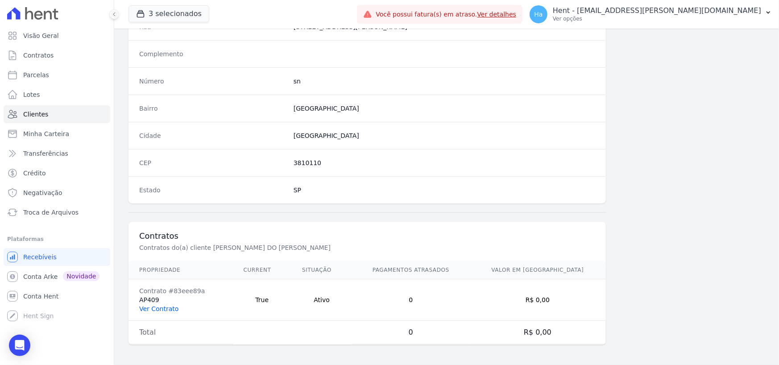
click at [165, 308] on link "Ver Contrato" at bounding box center [158, 308] width 39 height 7
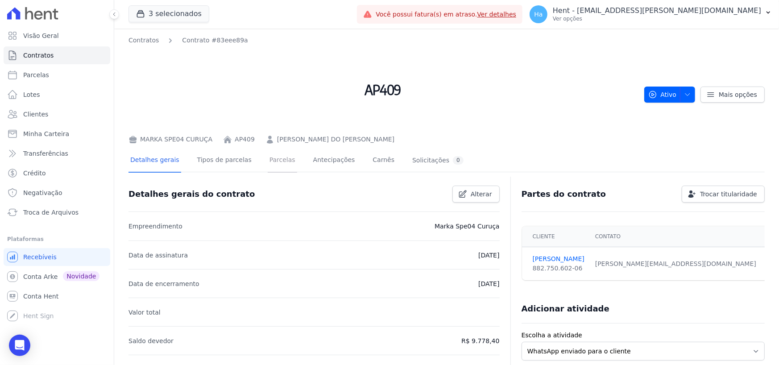
click at [271, 169] on link "Parcelas" at bounding box center [282, 161] width 29 height 24
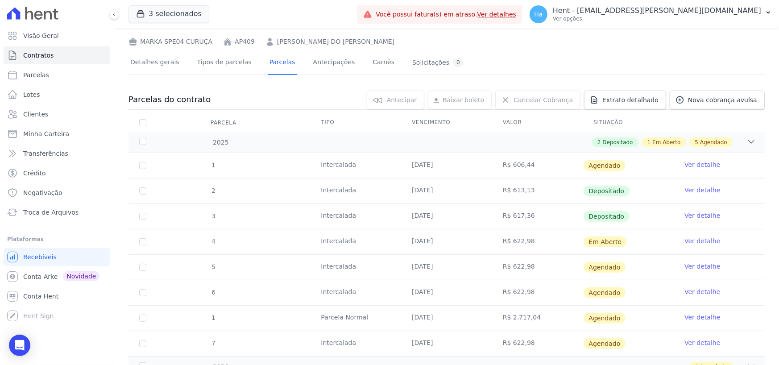
scroll to position [135, 0]
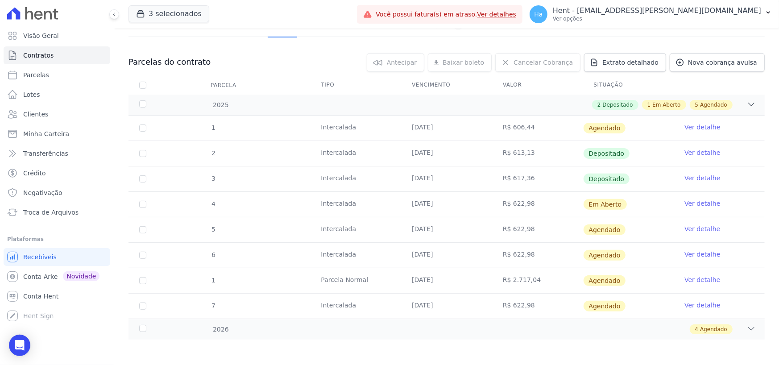
click at [701, 176] on link "Ver detalhe" at bounding box center [702, 177] width 36 height 9
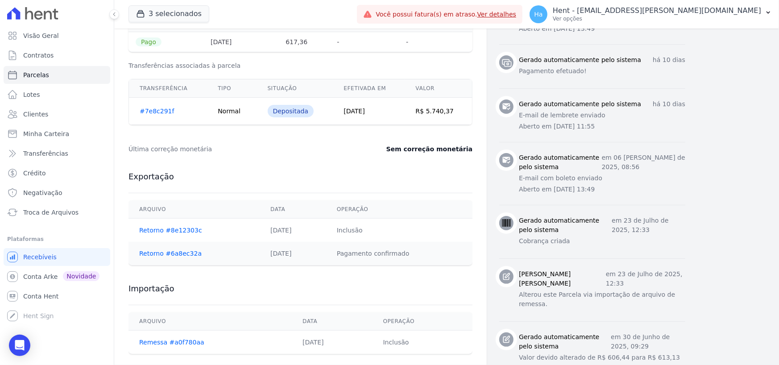
scroll to position [457, 0]
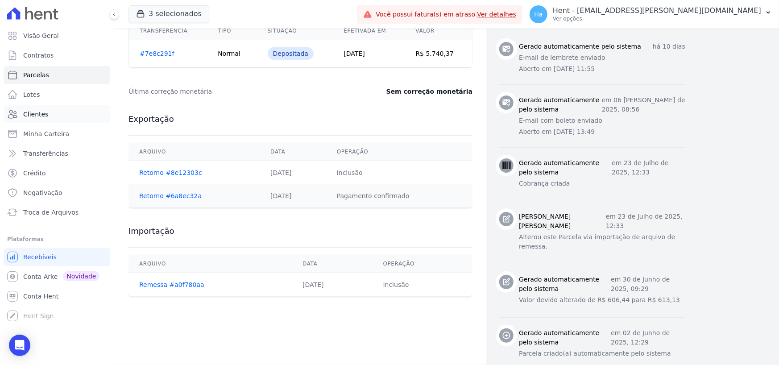
click at [27, 115] on span "Clientes" at bounding box center [35, 114] width 25 height 9
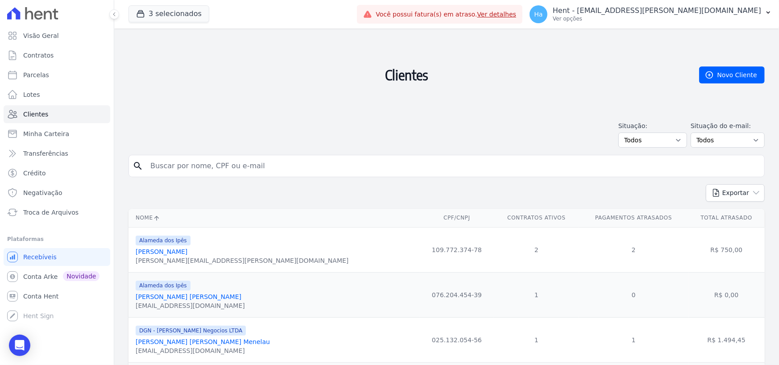
click at [269, 165] on input "search" at bounding box center [452, 166] width 615 height 18
type input "Diogenes"
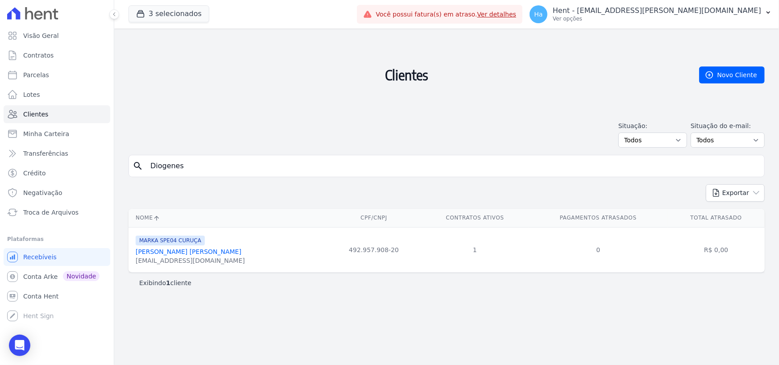
click at [203, 254] on link "Diógenes Belizario Miranda Silva" at bounding box center [189, 251] width 106 height 7
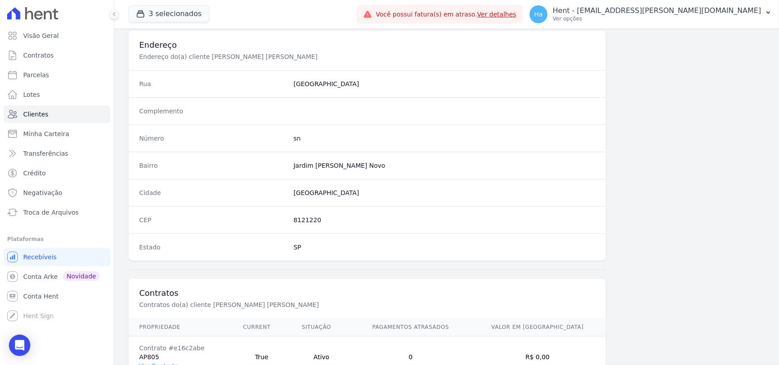
scroll to position [530, 0]
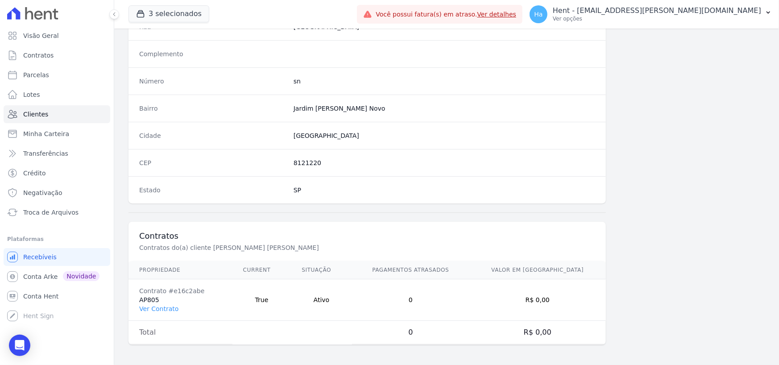
click at [165, 305] on link "Ver Contrato" at bounding box center [158, 308] width 39 height 7
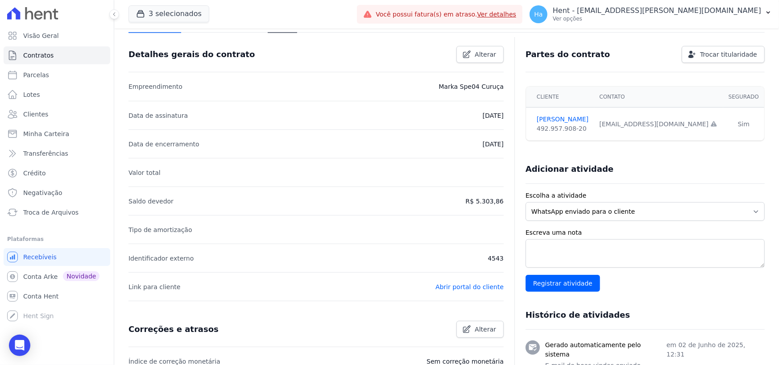
scroll to position [45, 0]
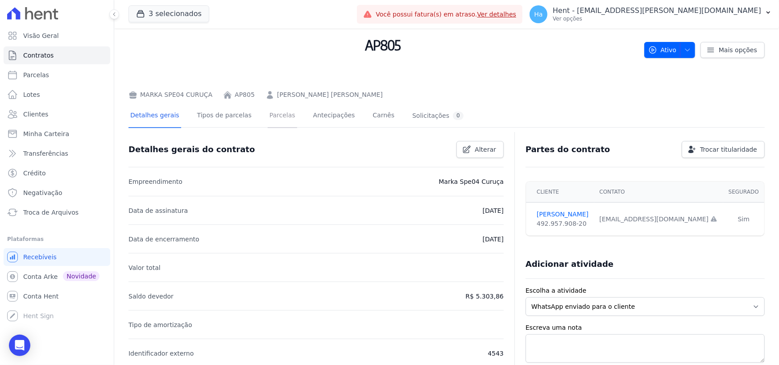
click at [274, 113] on link "Parcelas" at bounding box center [282, 116] width 29 height 24
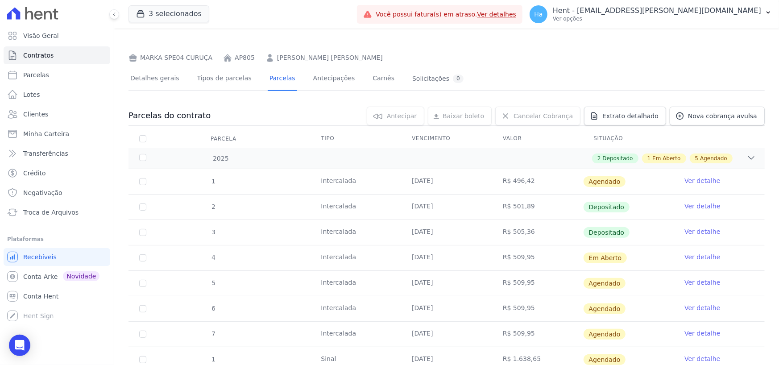
scroll to position [156, 0]
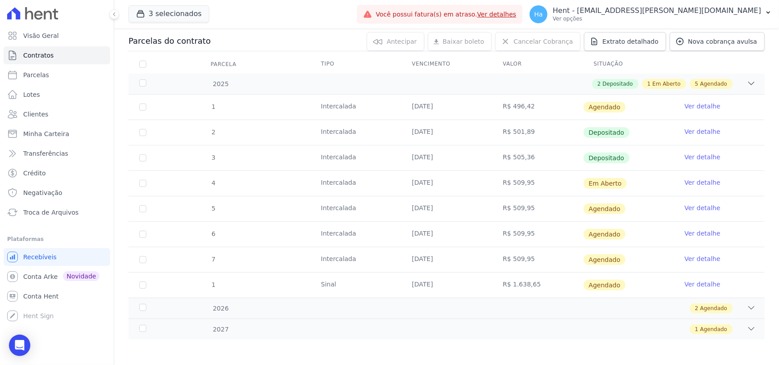
click at [706, 159] on link "Ver detalhe" at bounding box center [702, 157] width 36 height 9
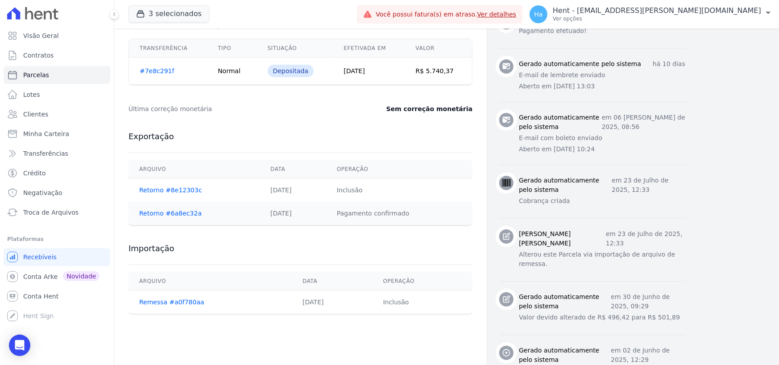
scroll to position [457, 0]
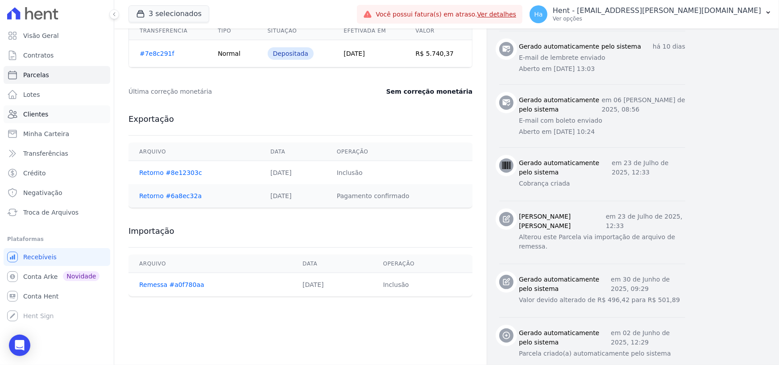
click at [26, 114] on span "Clientes" at bounding box center [35, 114] width 25 height 9
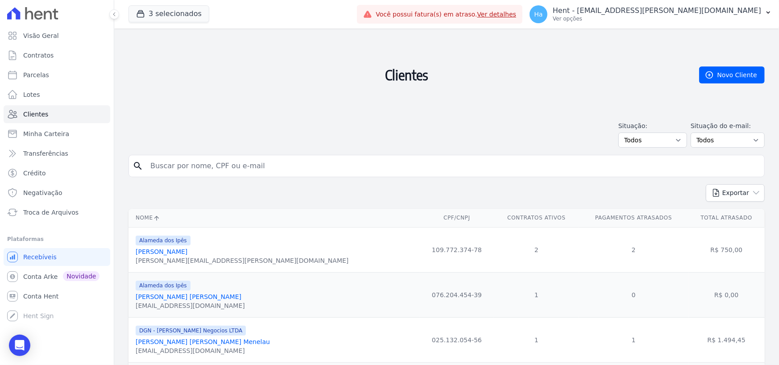
drag, startPoint x: 220, startPoint y: 165, endPoint x: 200, endPoint y: 165, distance: 20.5
click at [220, 165] on input "search" at bounding box center [452, 166] width 615 height 18
click at [183, 159] on input "search" at bounding box center [452, 166] width 615 height 18
type input "MAria Claroa Gonc"
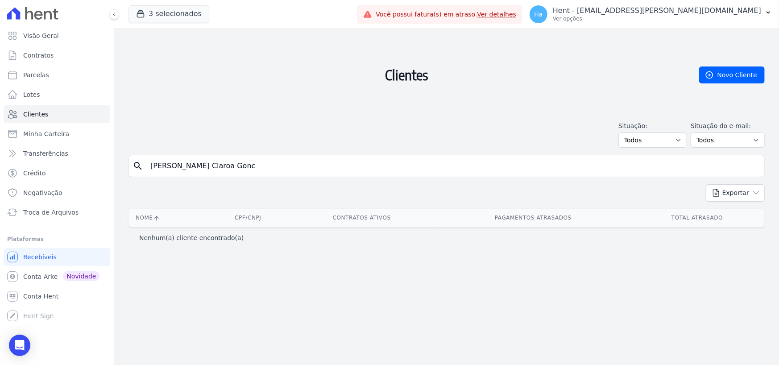
click at [216, 167] on input "MAria Claroa Gonc" at bounding box center [452, 166] width 615 height 18
type input "MAria Claroa Gon"
click at [206, 166] on input "MAria Claroa Gon" at bounding box center [452, 166] width 615 height 18
click at [186, 166] on input "MAria Claroa Gon" at bounding box center [452, 166] width 615 height 18
type input "MAria Clara Gon"
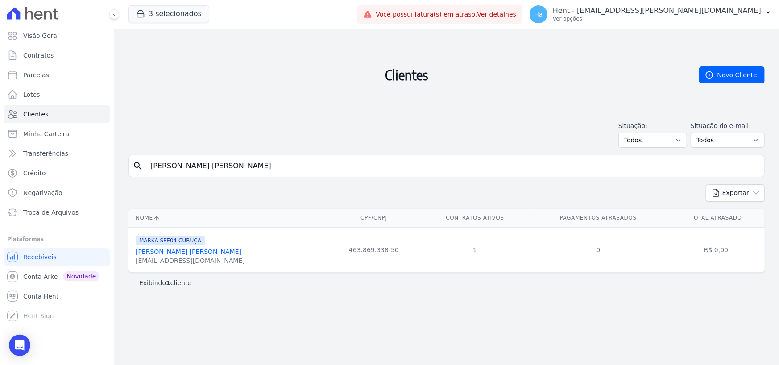
click at [178, 253] on link "Maria Clara Goncalves Melo" at bounding box center [189, 251] width 106 height 7
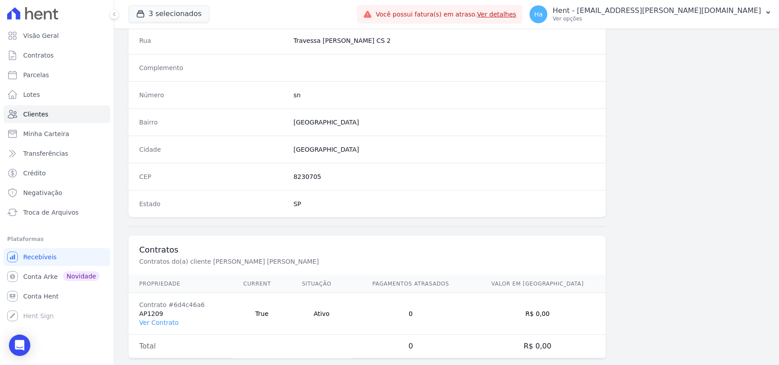
scroll to position [530, 0]
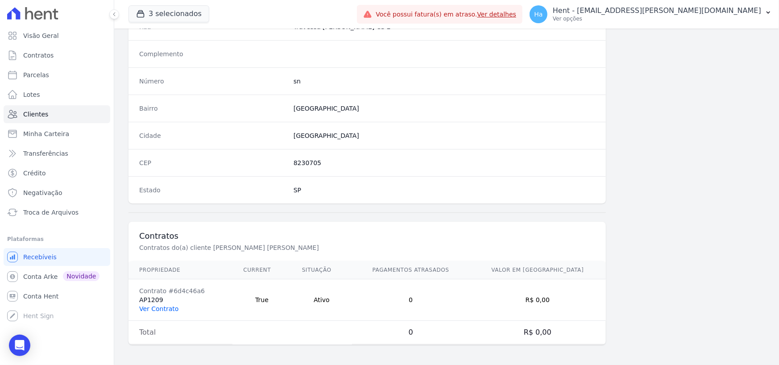
click at [162, 305] on link "Ver Contrato" at bounding box center [158, 308] width 39 height 7
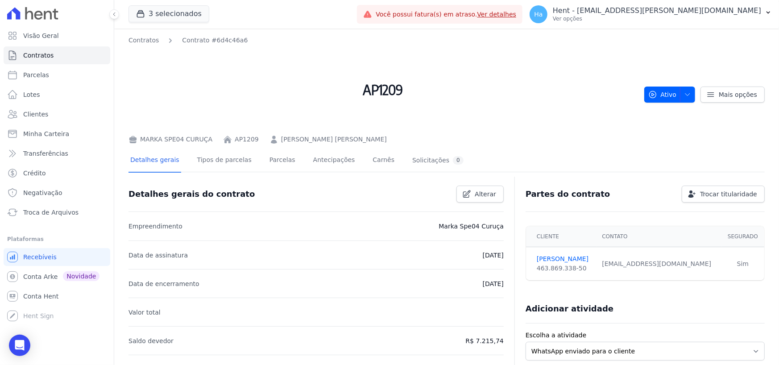
click at [285, 159] on div "Detalhes gerais Tipos de parcelas Parcelas Antecipações Carnês Solicitações 0" at bounding box center [296, 161] width 337 height 24
click at [268, 160] on link "Parcelas" at bounding box center [282, 161] width 29 height 24
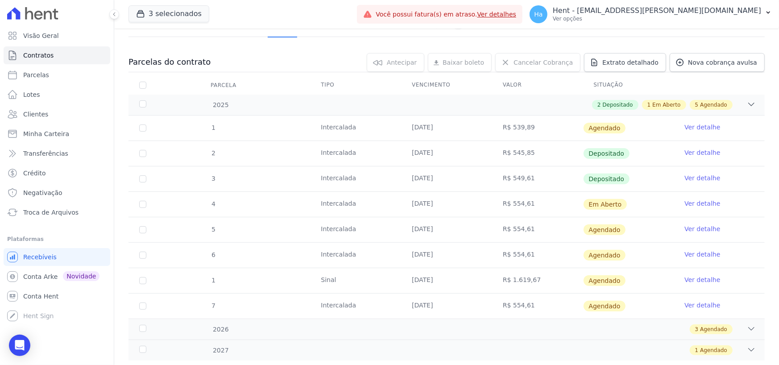
scroll to position [156, 0]
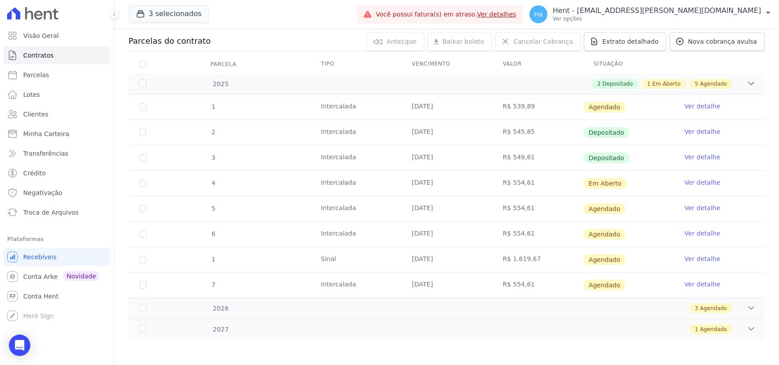
click at [703, 155] on link "Ver detalhe" at bounding box center [702, 157] width 36 height 9
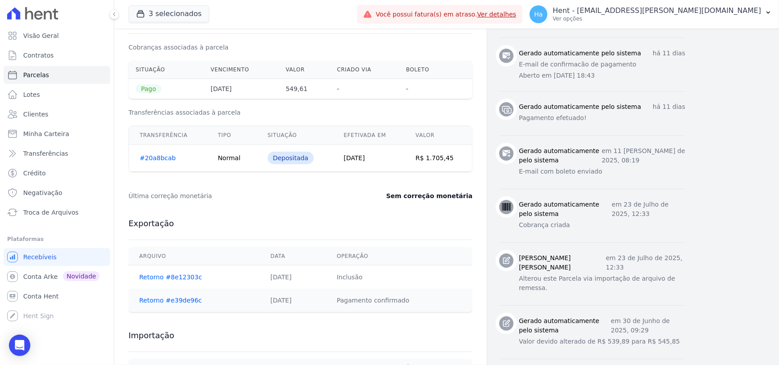
scroll to position [412, 0]
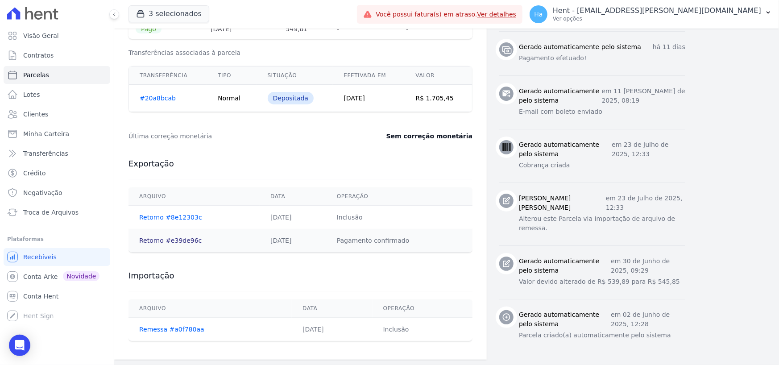
click at [171, 243] on link "Retorno #e39de96c" at bounding box center [170, 240] width 62 height 7
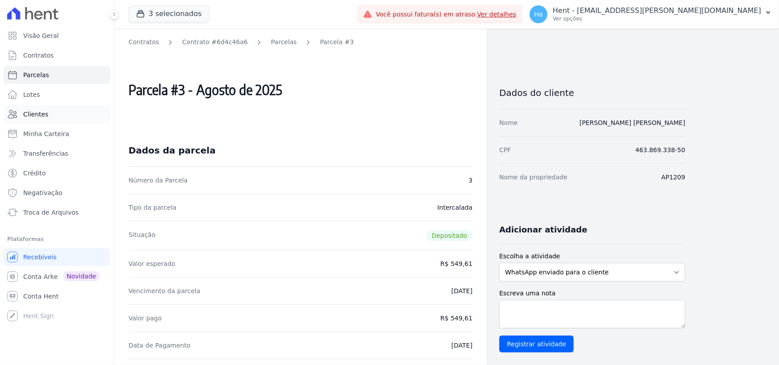
click at [32, 115] on span "Clientes" at bounding box center [35, 114] width 25 height 9
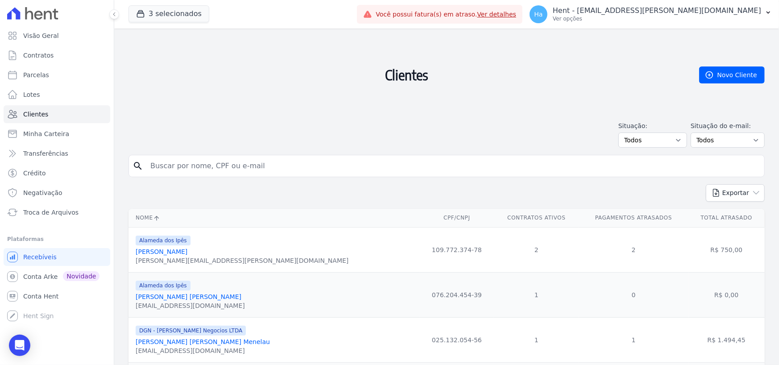
click at [165, 169] on input "search" at bounding box center [452, 166] width 615 height 18
type input "[PERSON_NAME]"
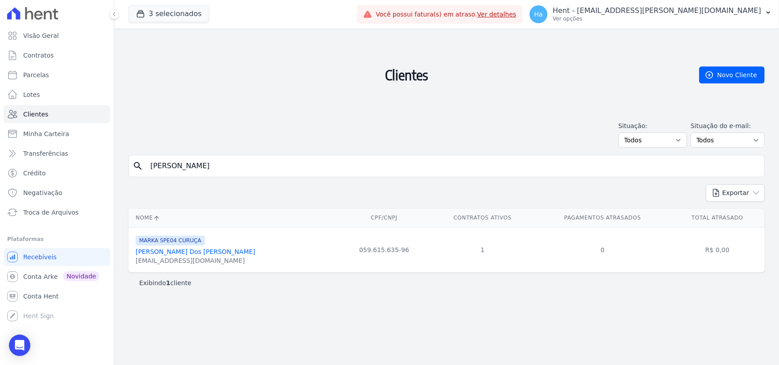
click at [193, 253] on link "Augusto Sergio Dos Santos Nascimento" at bounding box center [196, 251] width 120 height 7
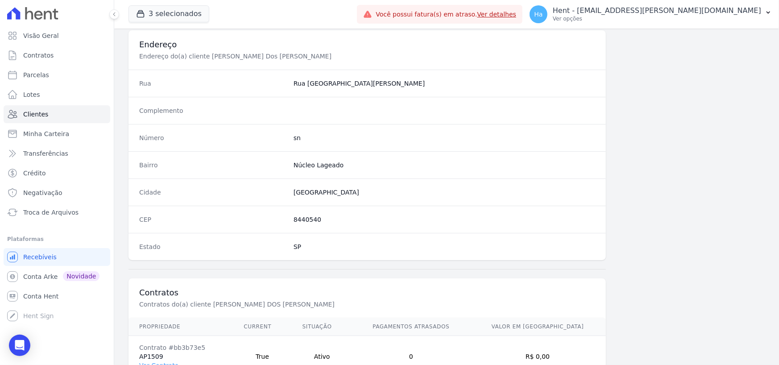
scroll to position [530, 0]
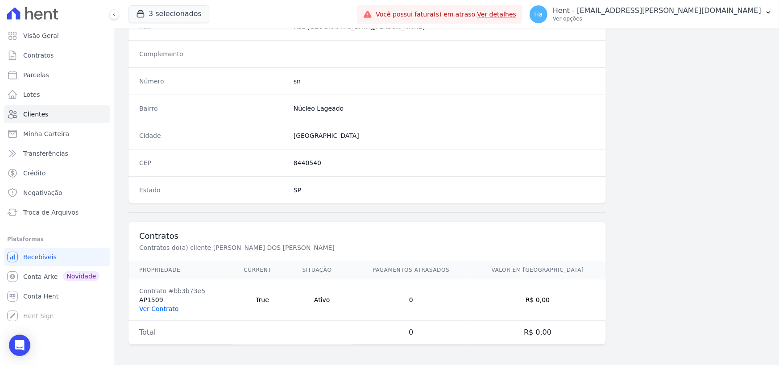
click at [159, 308] on link "Ver Contrato" at bounding box center [158, 308] width 39 height 7
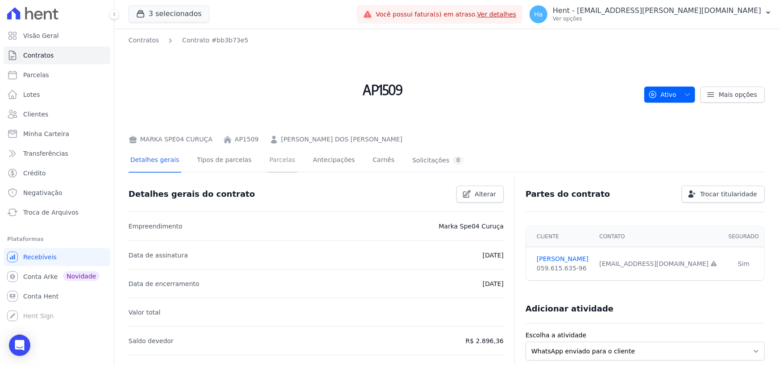
click at [268, 165] on link "Parcelas" at bounding box center [282, 161] width 29 height 24
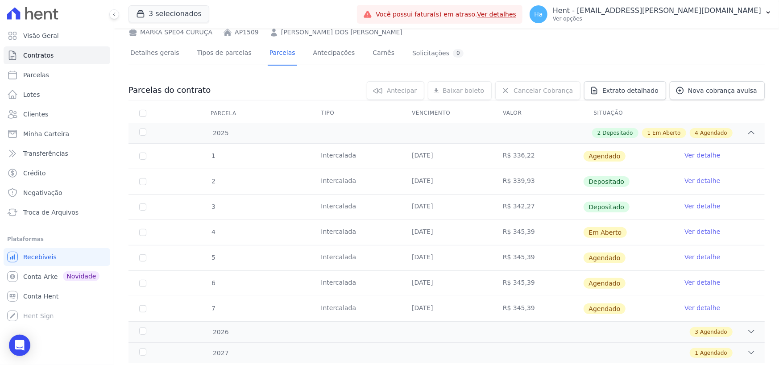
scroll to position [131, 0]
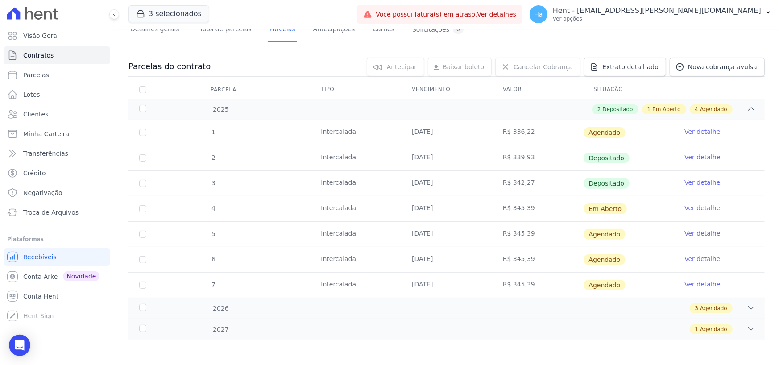
click at [698, 180] on link "Ver detalhe" at bounding box center [702, 182] width 36 height 9
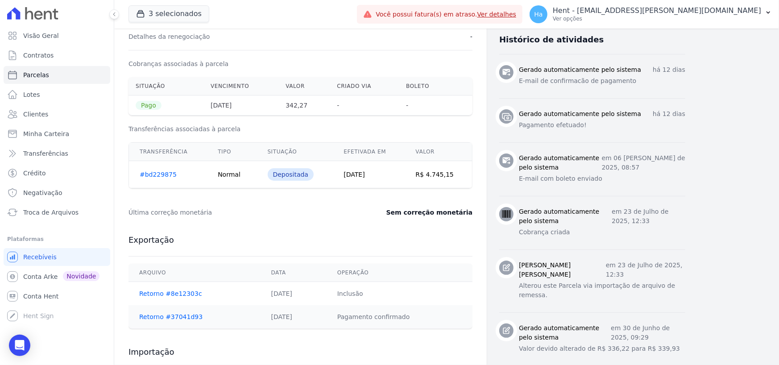
scroll to position [357, 0]
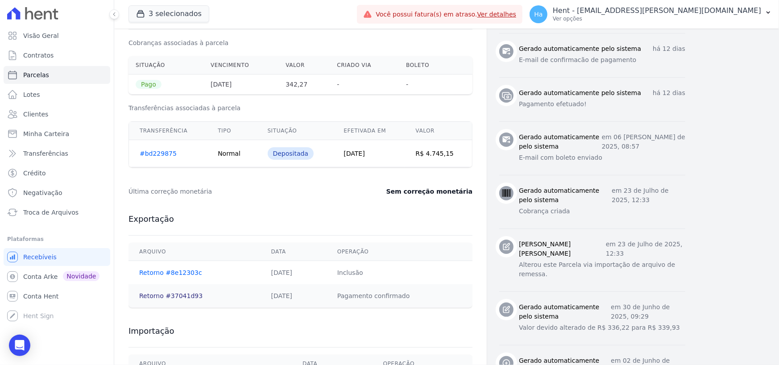
click at [171, 297] on link "Retorno #37041d93" at bounding box center [170, 295] width 63 height 7
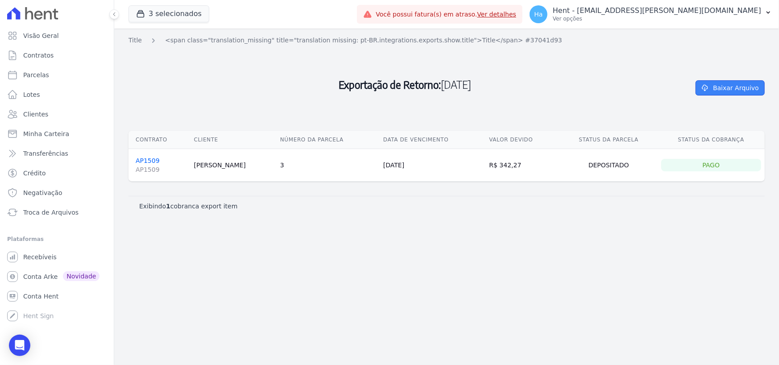
click at [737, 87] on link "Baixar Arquivo" at bounding box center [729, 87] width 69 height 15
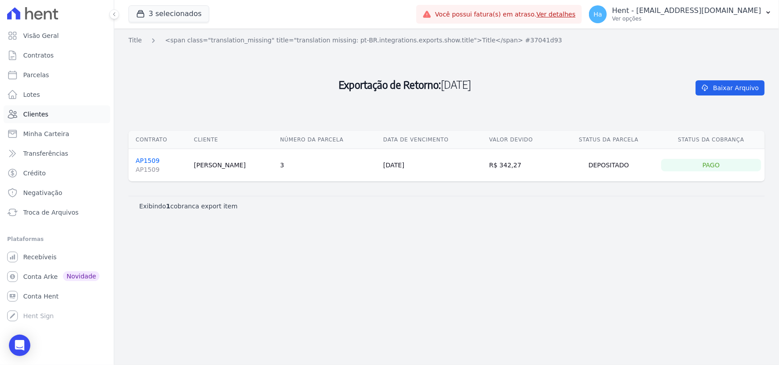
click at [45, 116] on span "Clientes" at bounding box center [35, 114] width 25 height 9
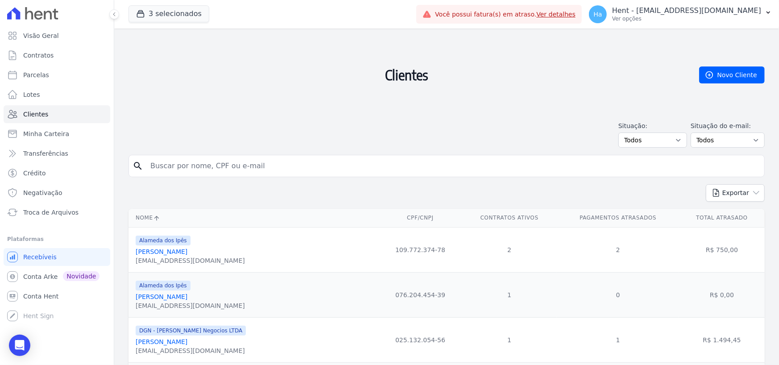
click at [230, 165] on input "search" at bounding box center [452, 166] width 615 height 18
type input "[PERSON_NAME]"
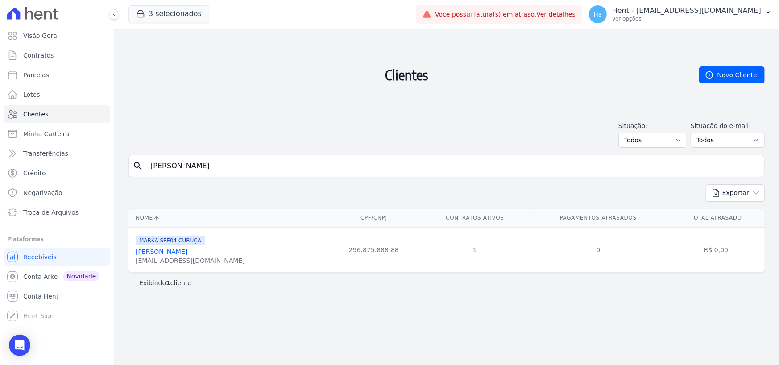
click at [180, 254] on link "[PERSON_NAME]" at bounding box center [162, 251] width 52 height 7
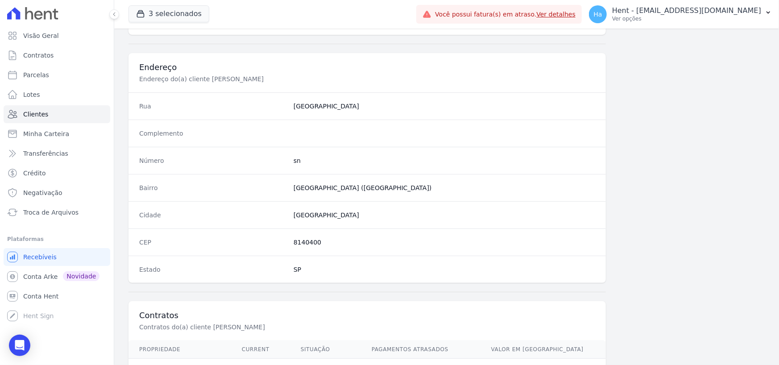
scroll to position [530, 0]
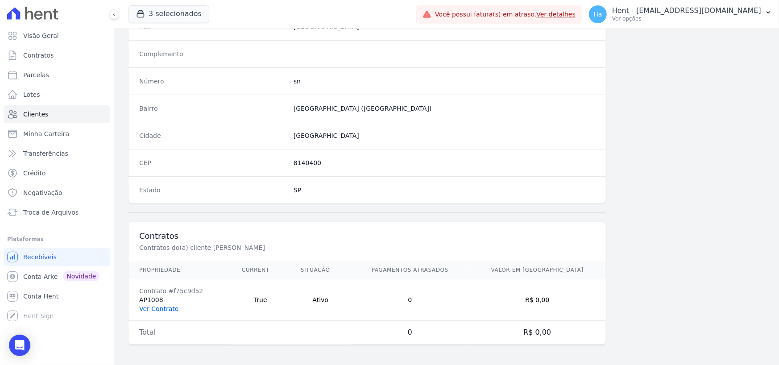
click at [164, 308] on link "Ver Contrato" at bounding box center [158, 308] width 39 height 7
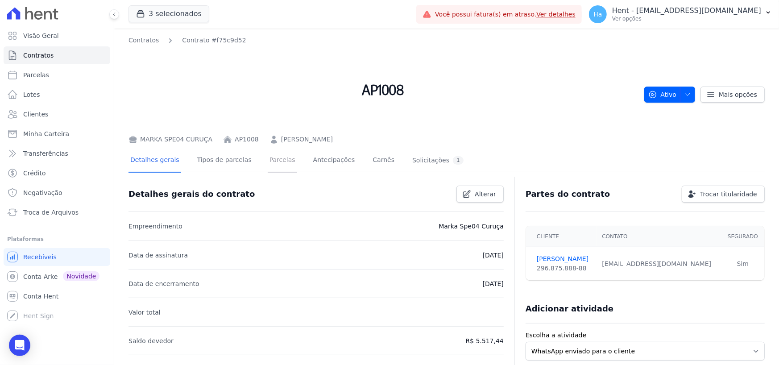
click at [270, 157] on link "Parcelas" at bounding box center [282, 161] width 29 height 24
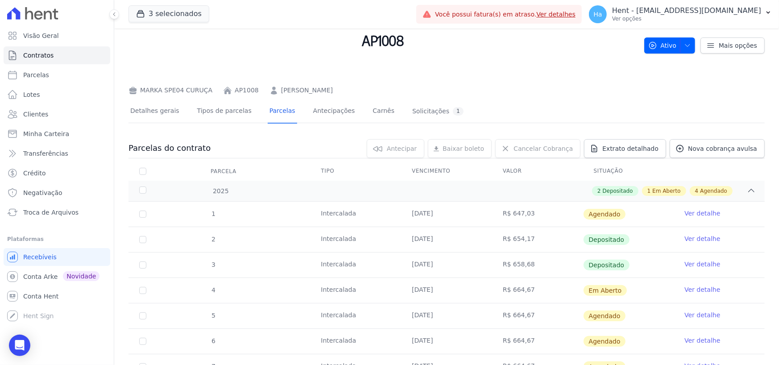
scroll to position [131, 0]
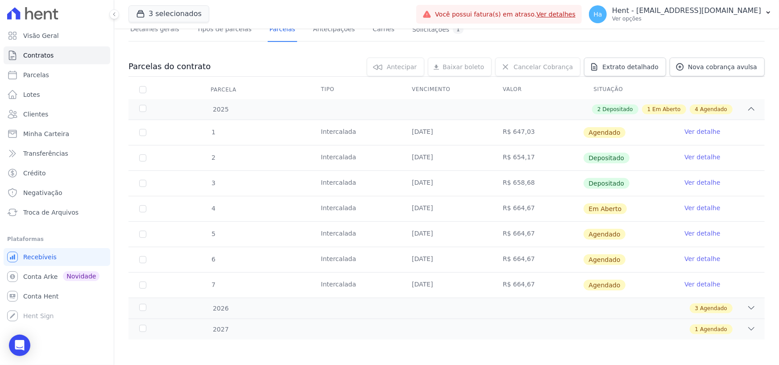
click at [693, 184] on link "Ver detalhe" at bounding box center [702, 182] width 36 height 9
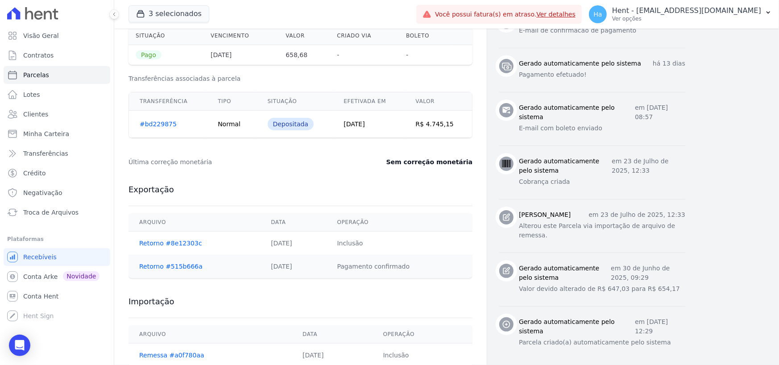
scroll to position [412, 0]
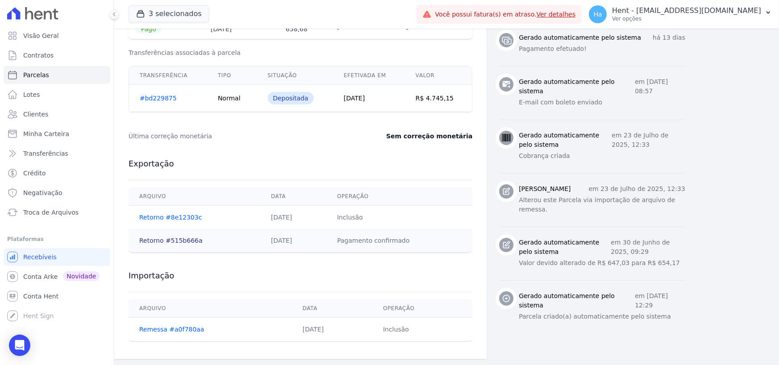
click at [174, 238] on link "Retorno #515b666a" at bounding box center [170, 240] width 63 height 7
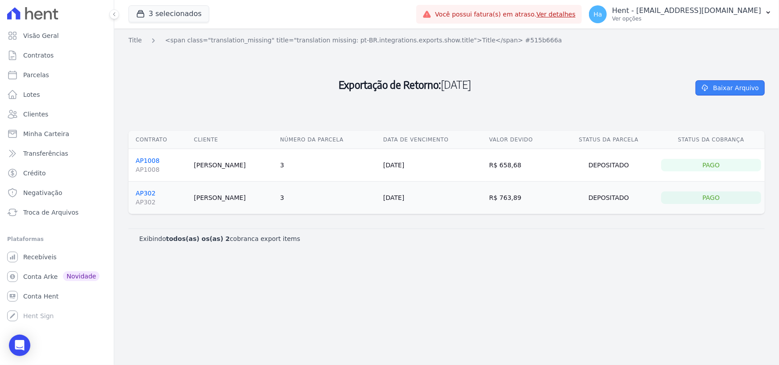
click at [739, 89] on link "Baixar Arquivo" at bounding box center [729, 87] width 69 height 15
click at [146, 160] on link "AP1008 AP1008" at bounding box center [161, 165] width 51 height 17
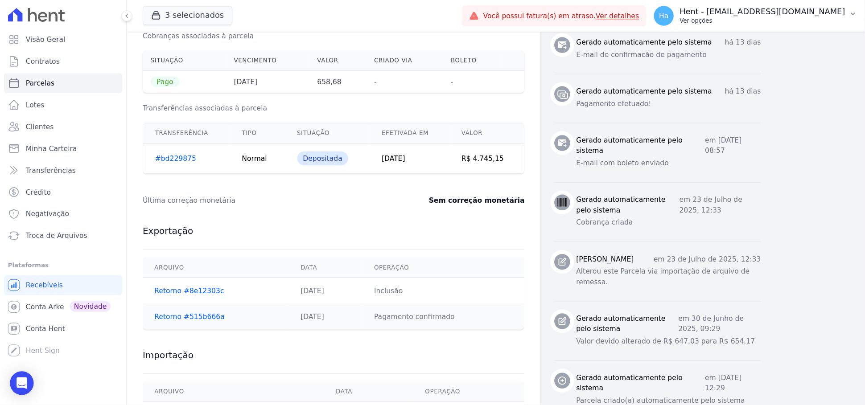
scroll to position [367, 0]
